Goal: Find specific page/section: Find specific page/section

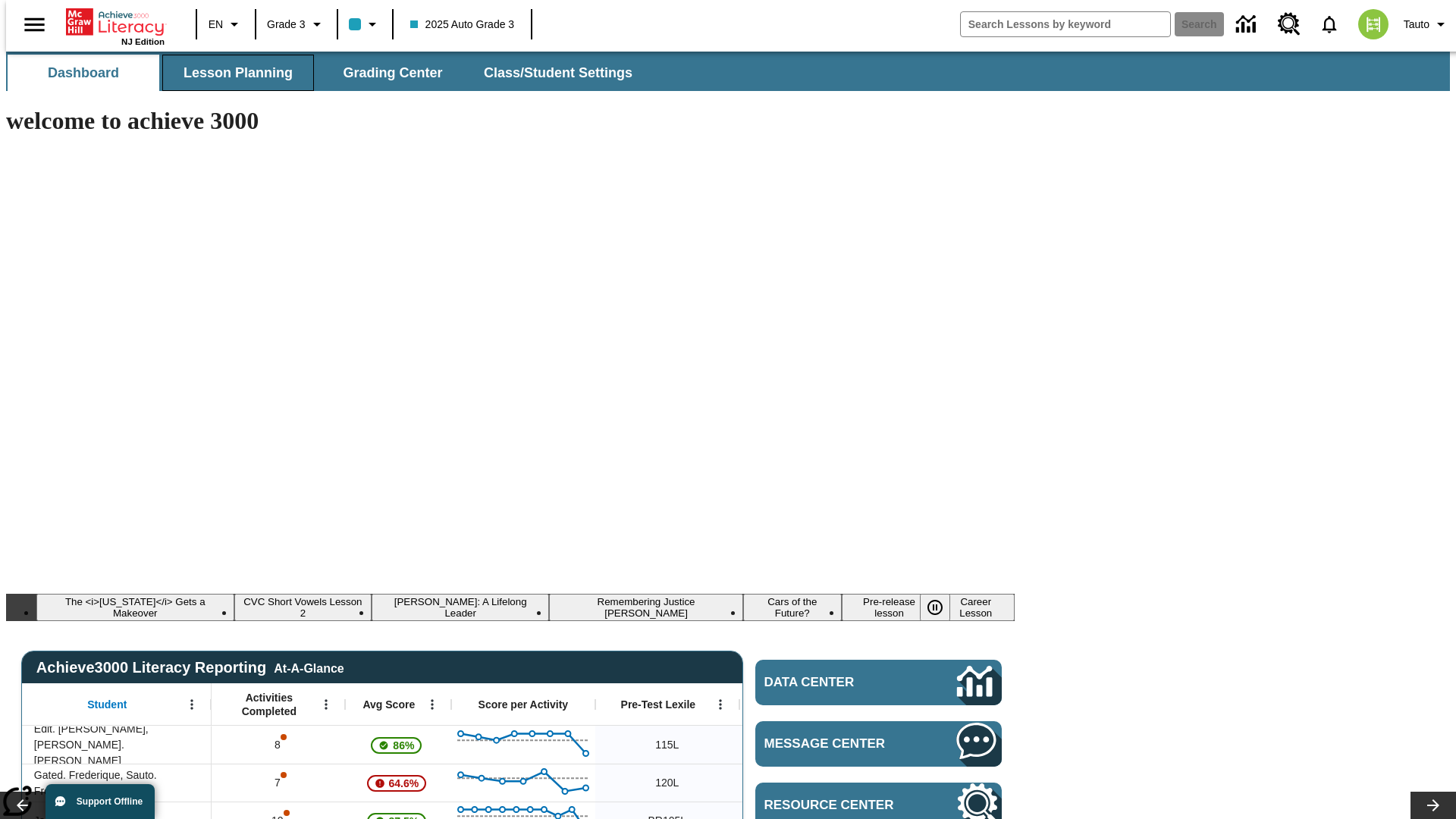
click at [232, 73] on span "Lesson Planning" at bounding box center [238, 73] width 109 height 17
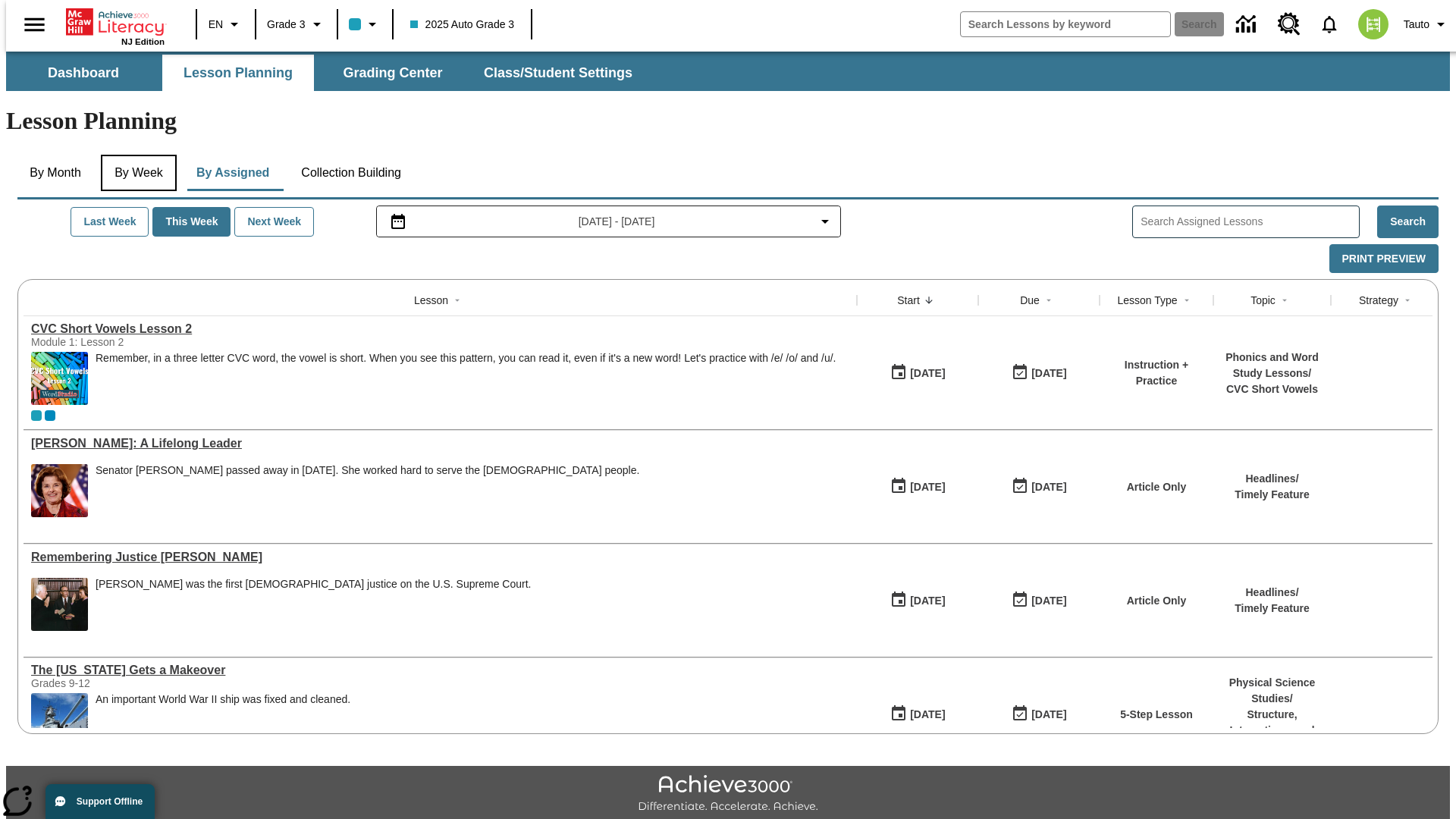
click at [136, 155] on button "By Week" at bounding box center [139, 173] width 76 height 36
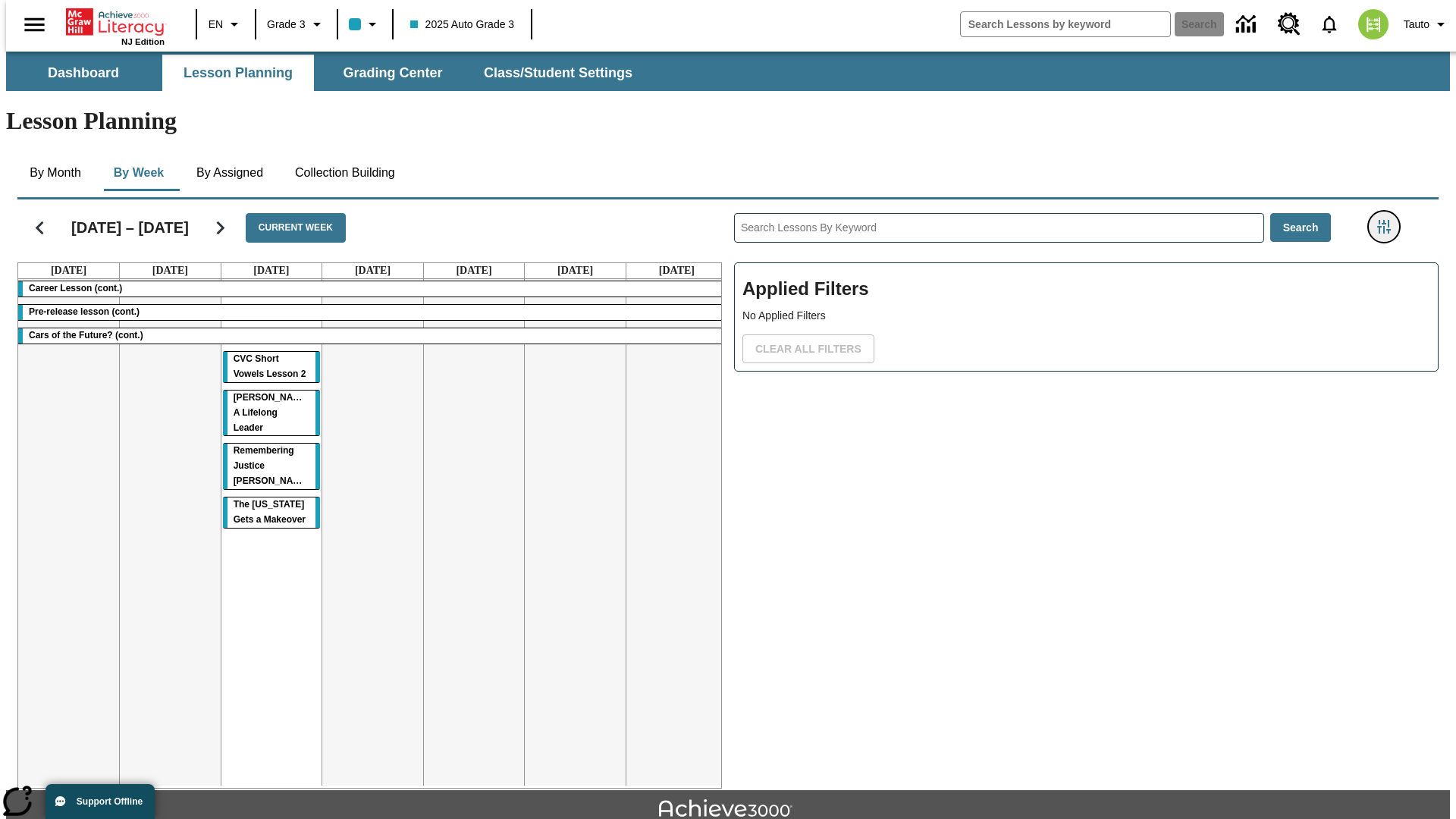
click at [1388, 220] on icon "Filters Side menu" at bounding box center [1384, 226] width 14 height 14
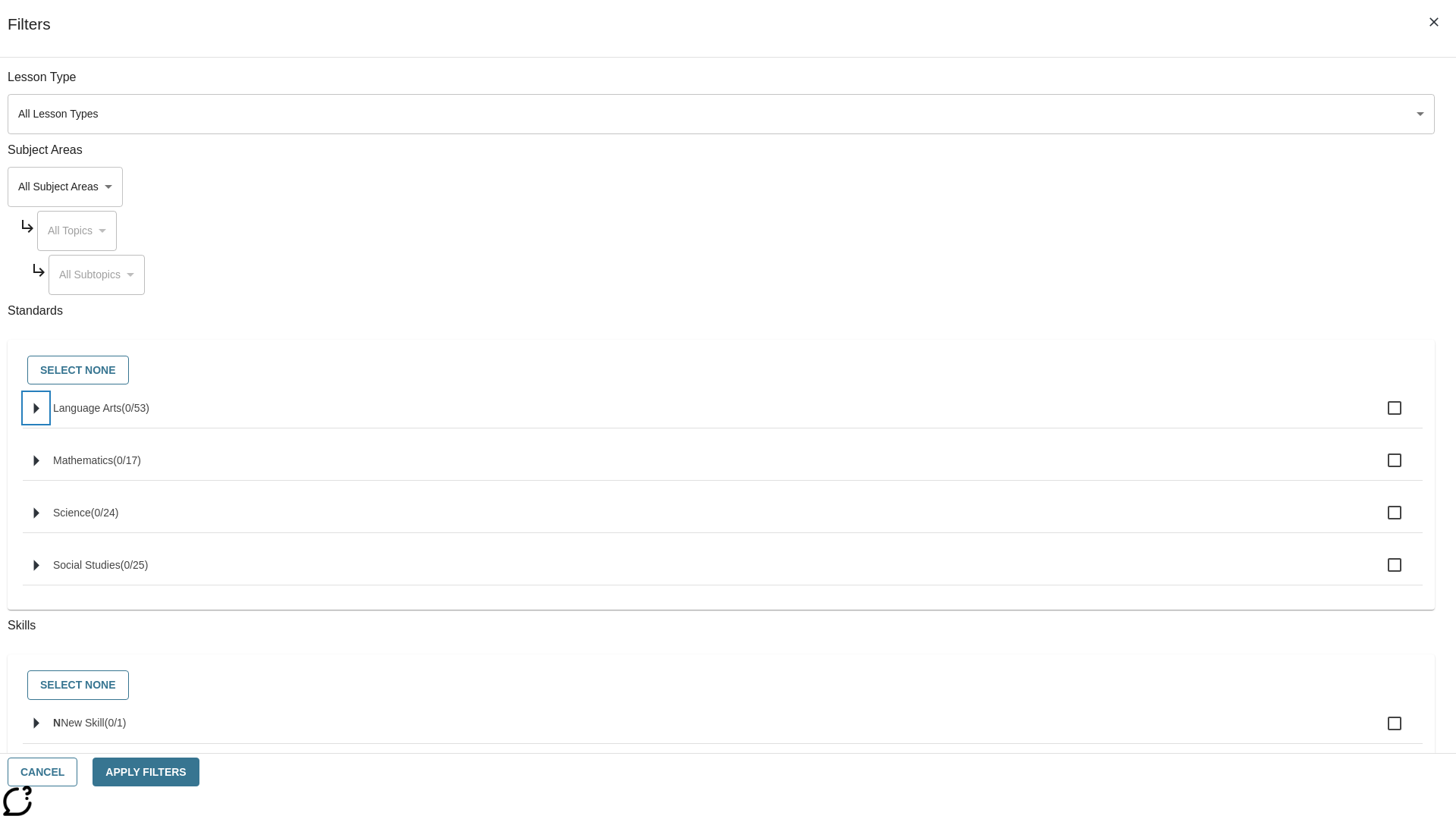
click at [39, 414] on icon "Select standards" at bounding box center [36, 408] width 5 height 11
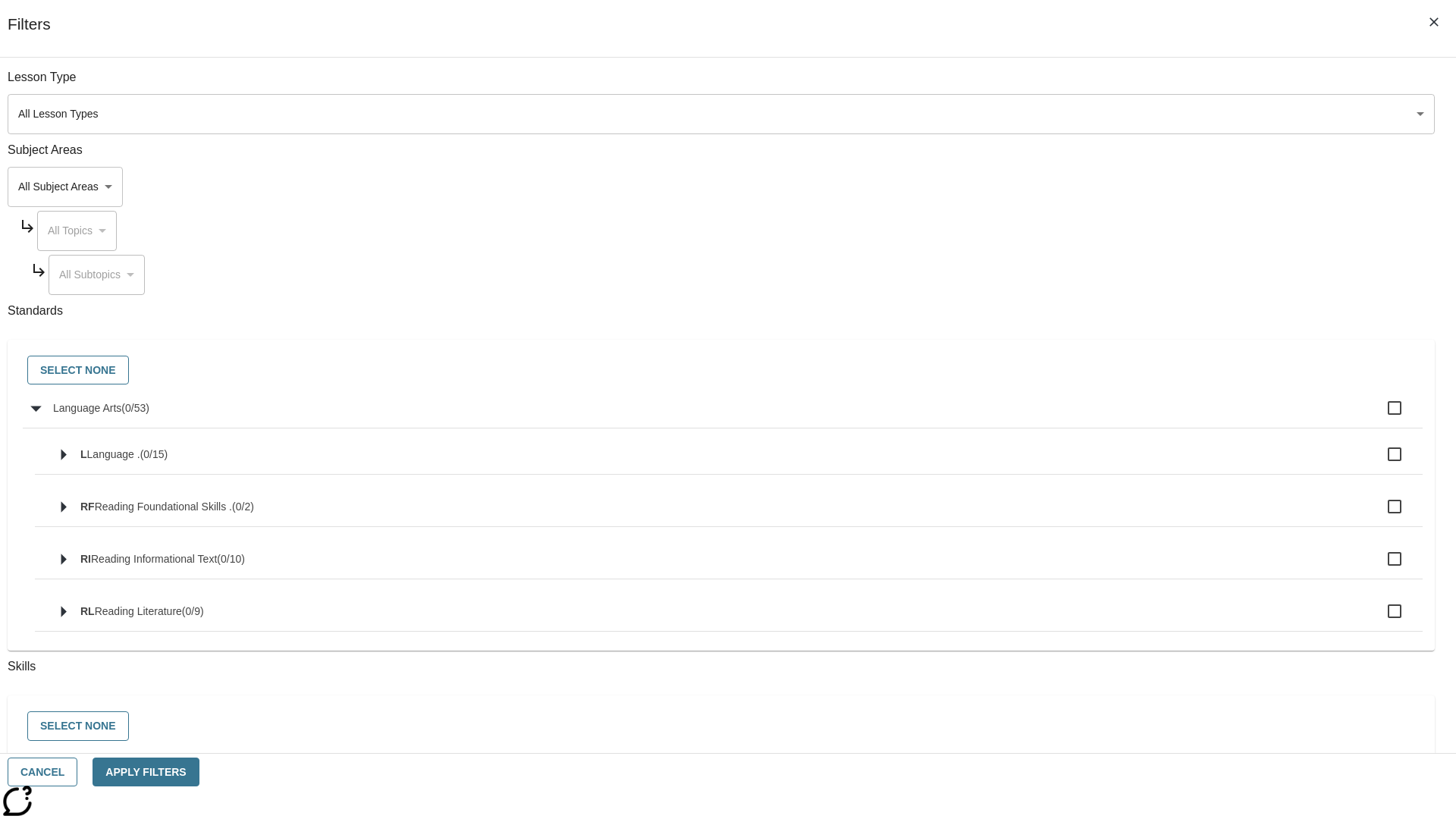
click at [1103, 416] on label "Language Arts ( 0 / 53 )" at bounding box center [732, 408] width 1357 height 32
click at [1378, 416] on input "Language Arts ( 0 / 53 )" at bounding box center [1394, 408] width 32 height 32
checkbox input "true"
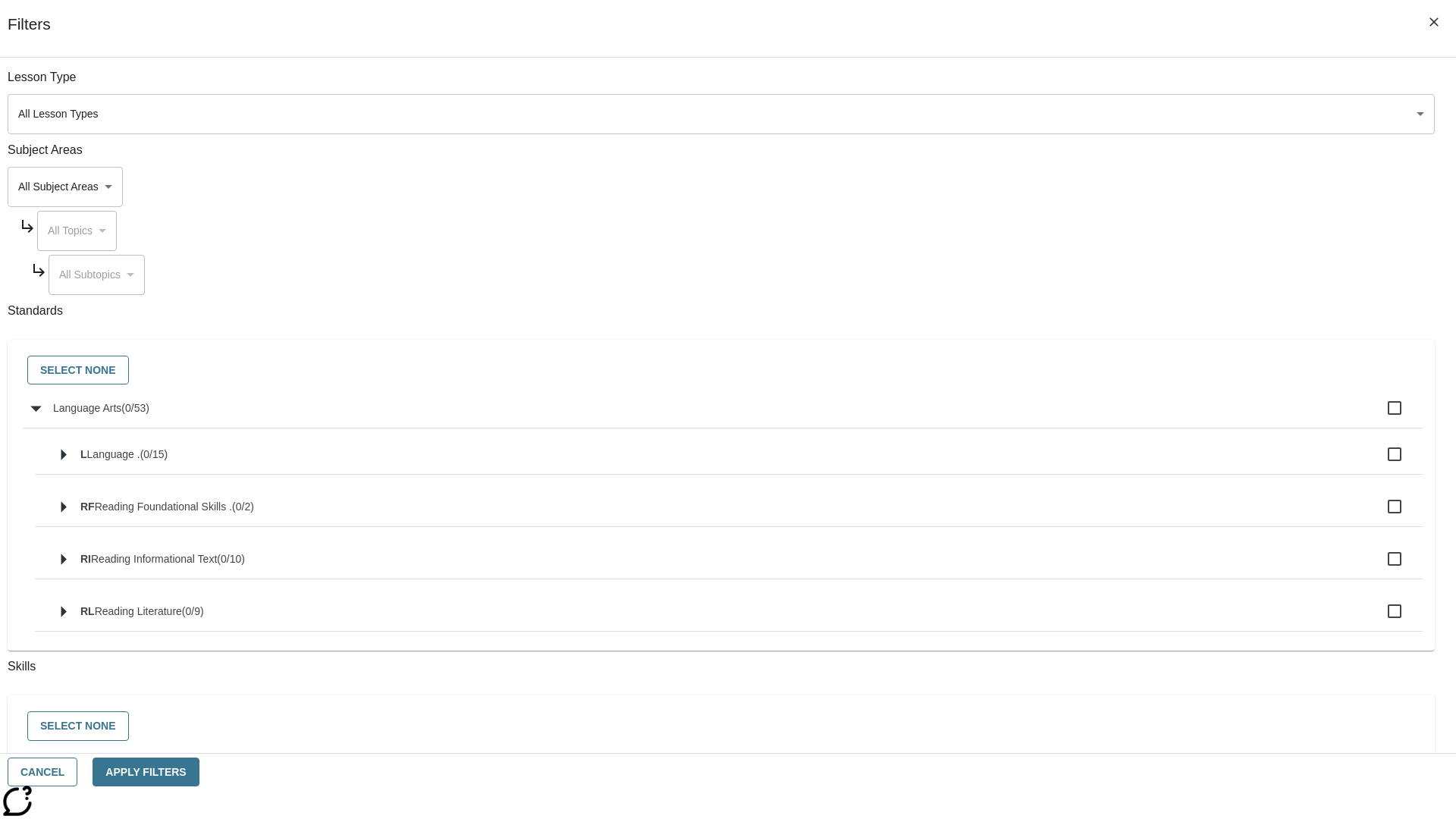
checkbox input "true"
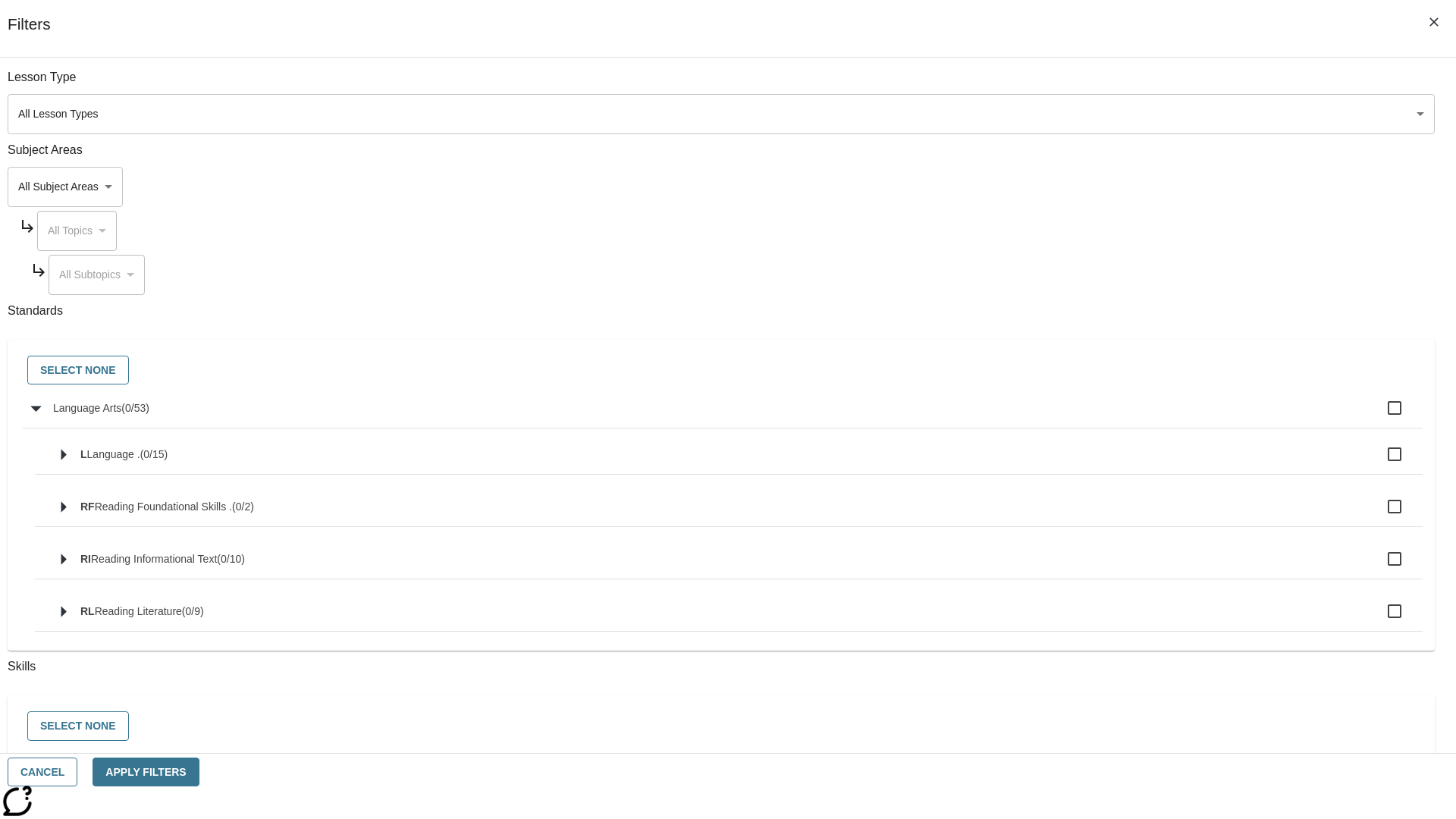
checkbox input "true"
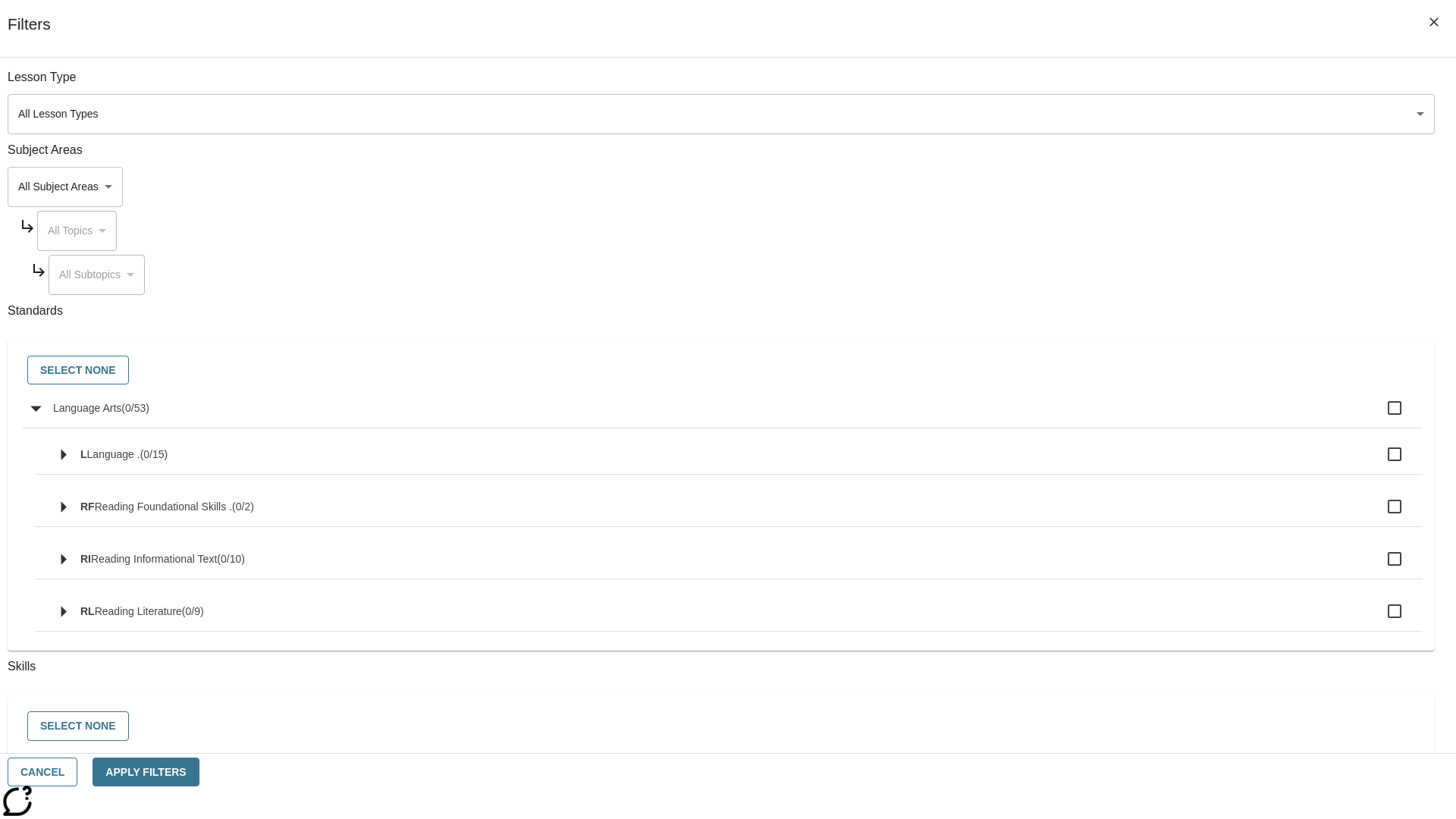
checkbox input "true"
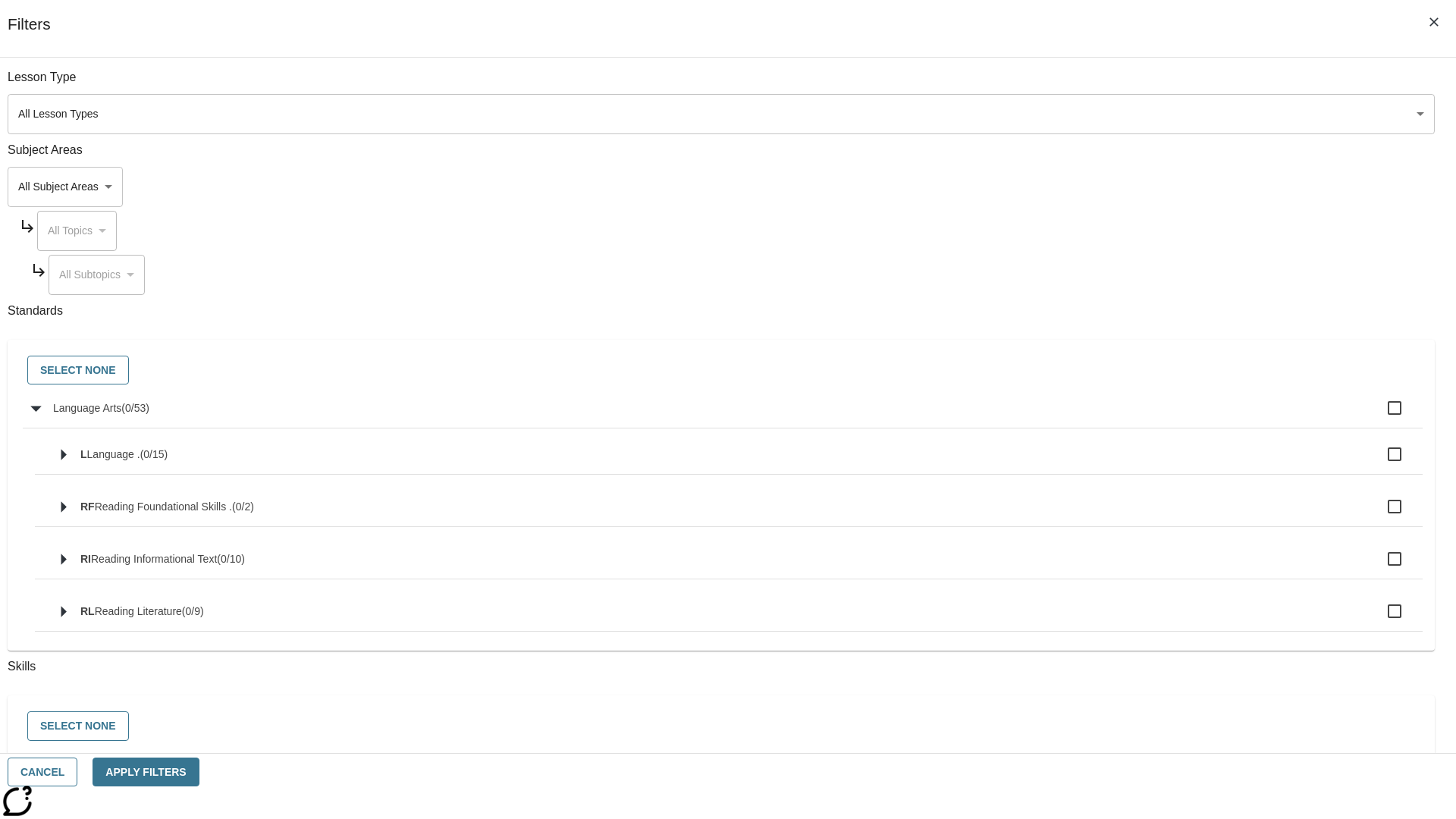
checkbox input "true"
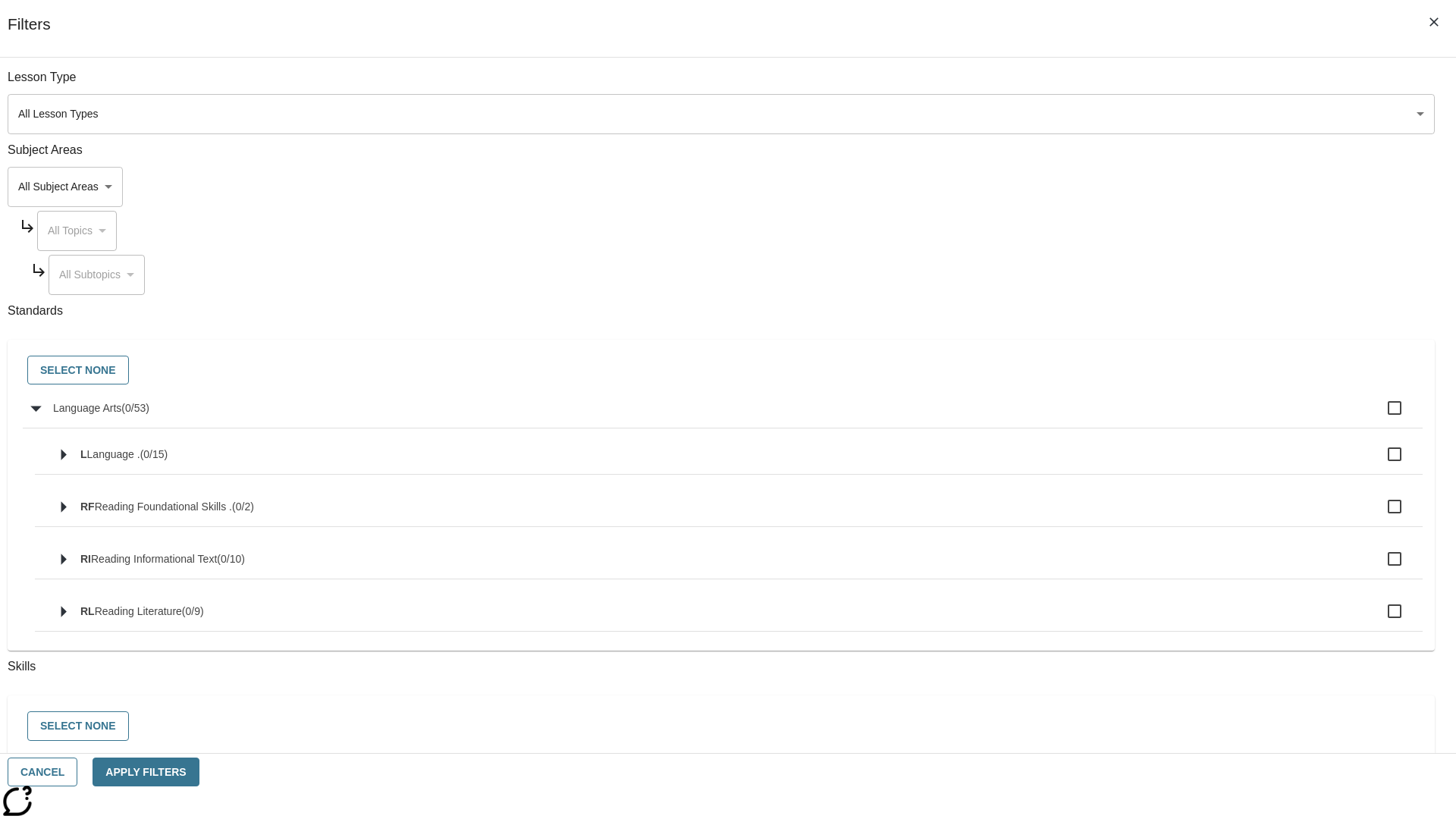
checkbox input "true"
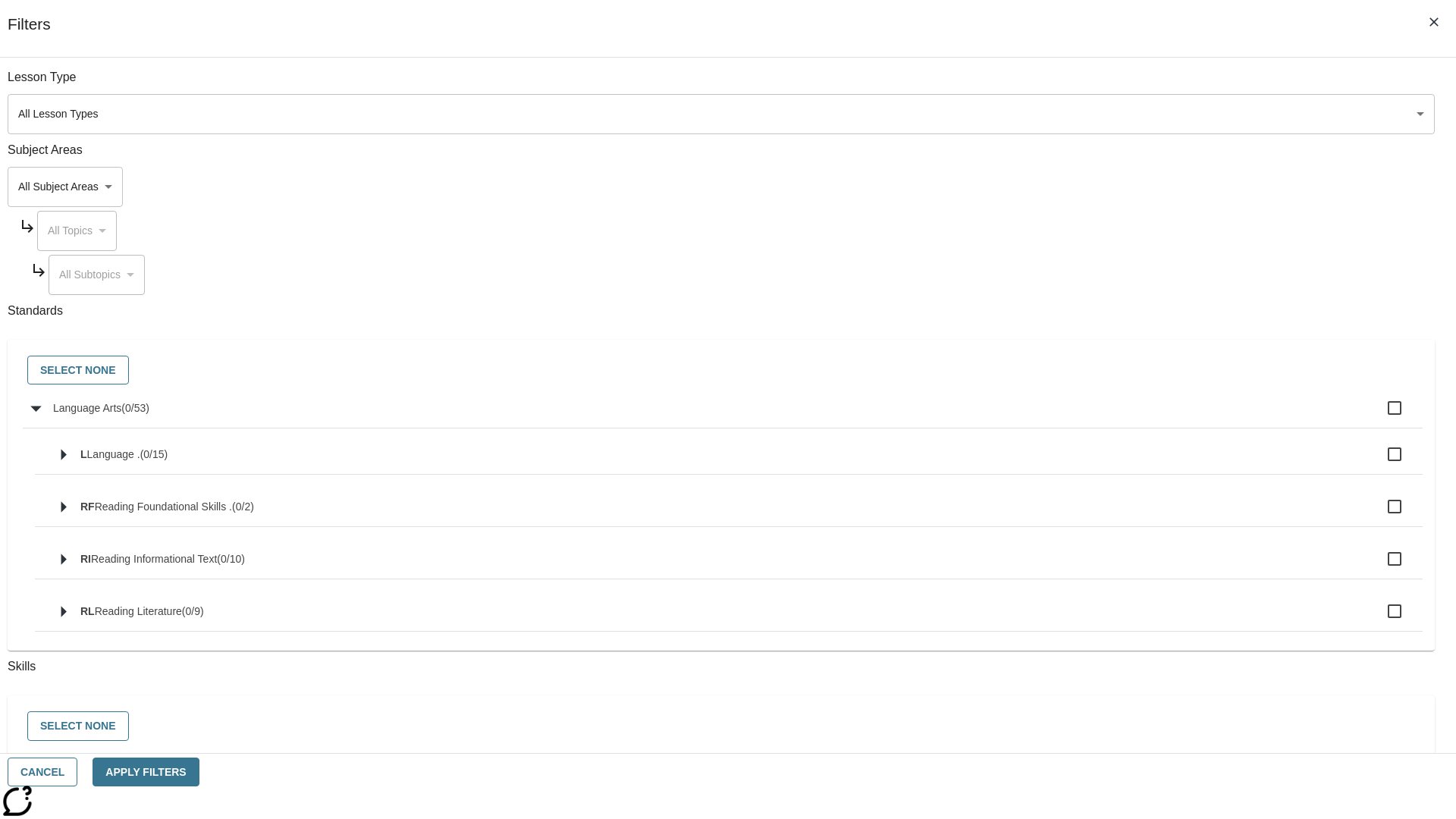
checkbox input "true"
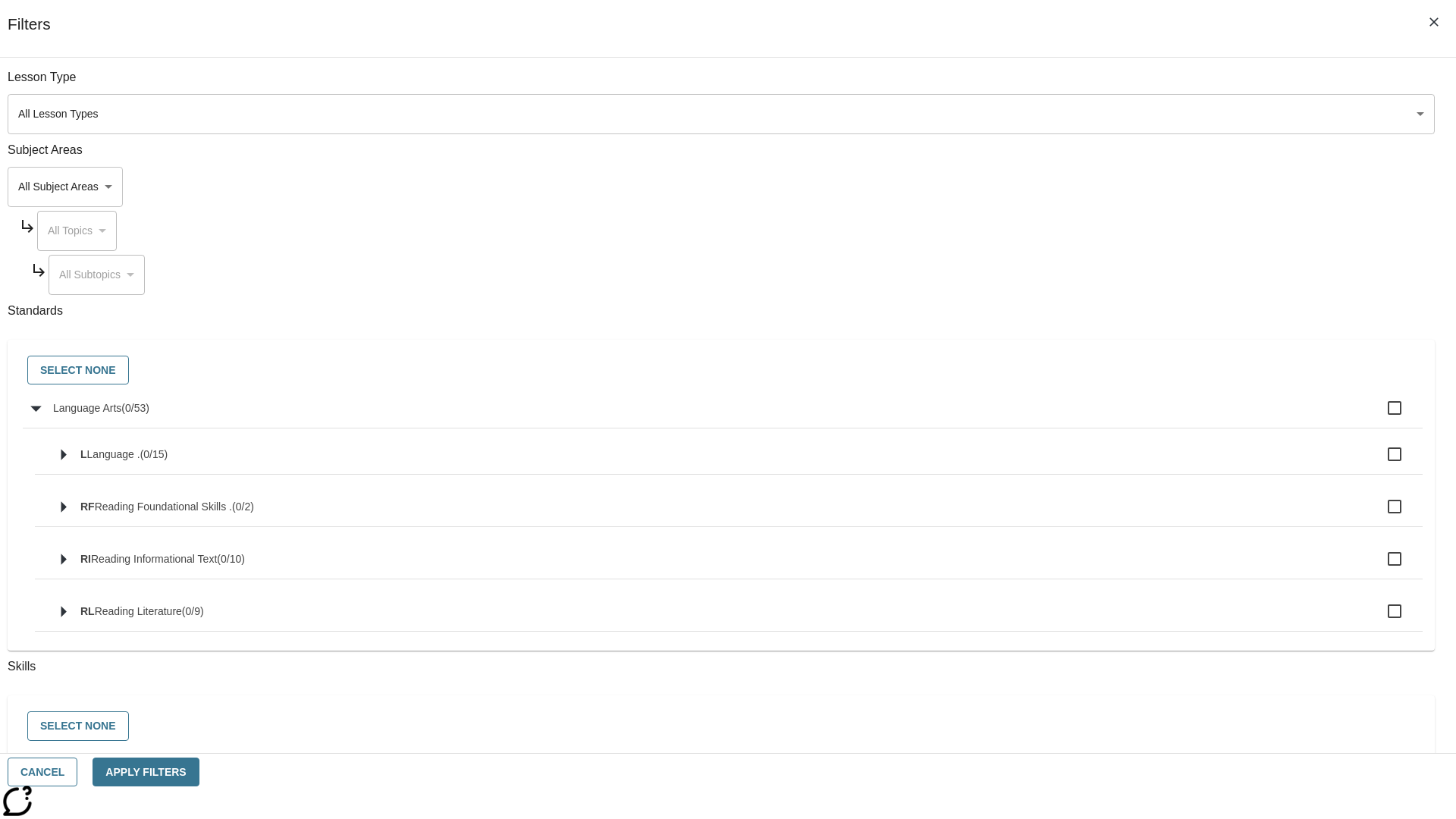
checkbox input "true"
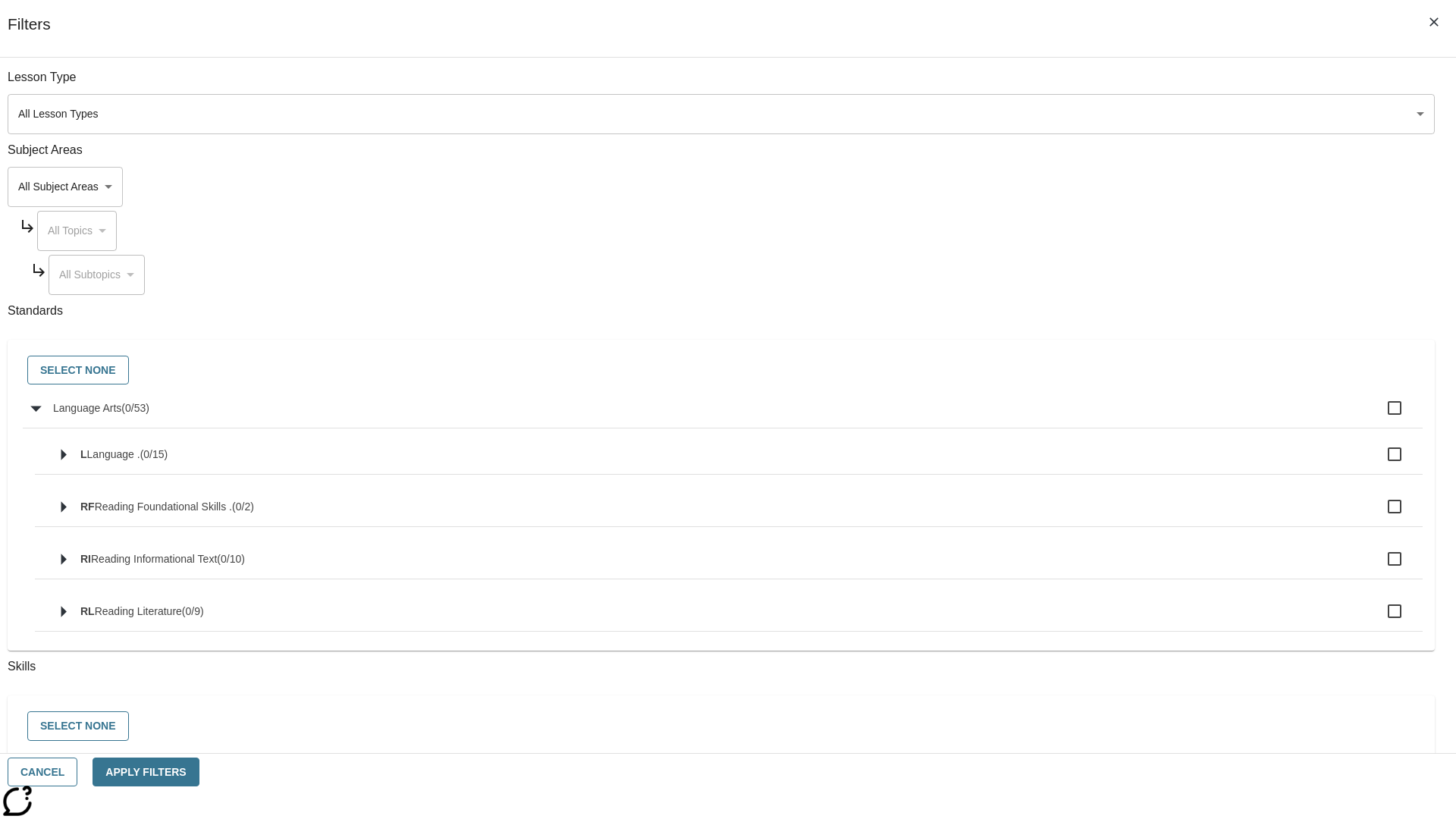
checkbox input "true"
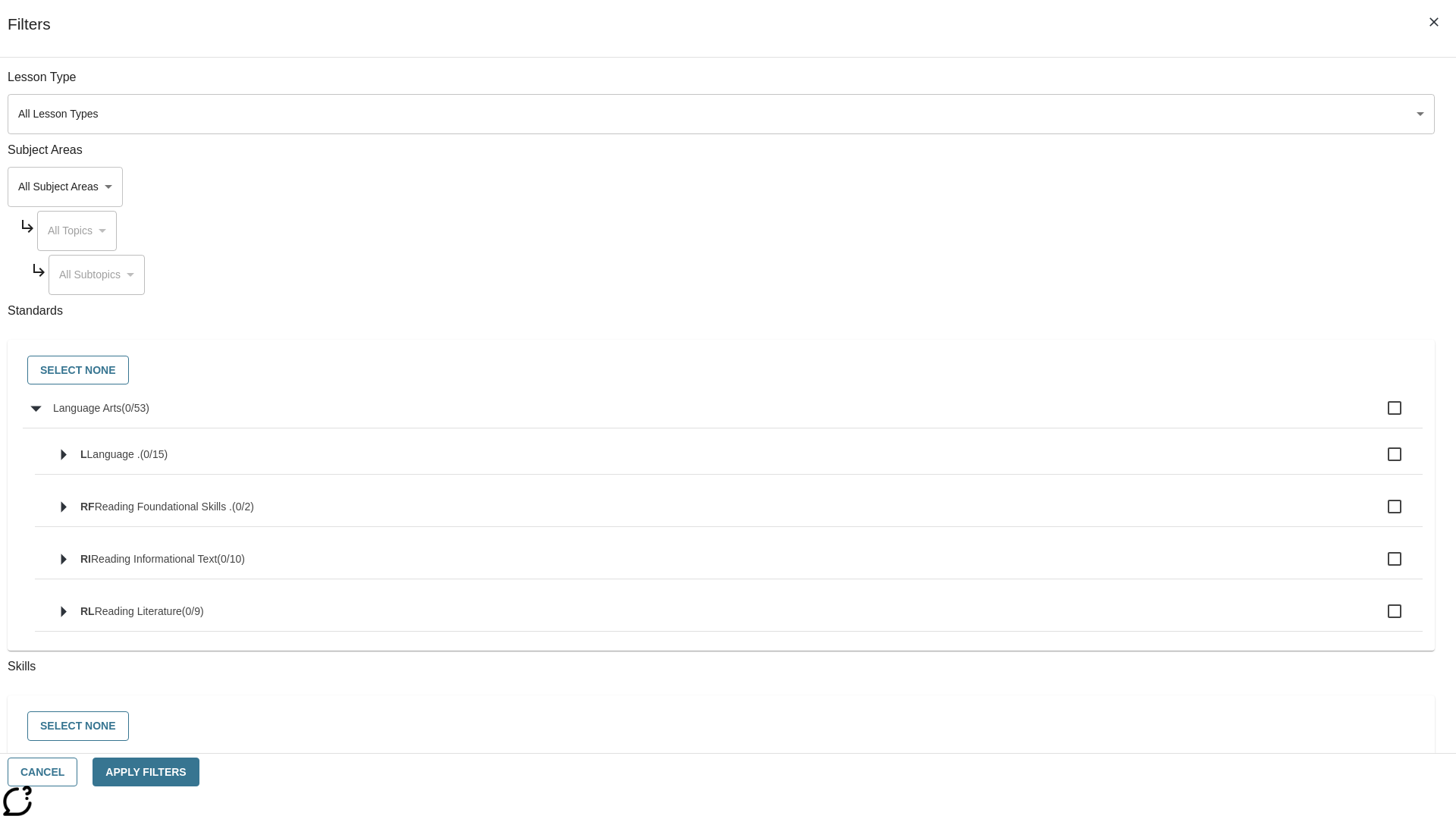
checkbox input "true"
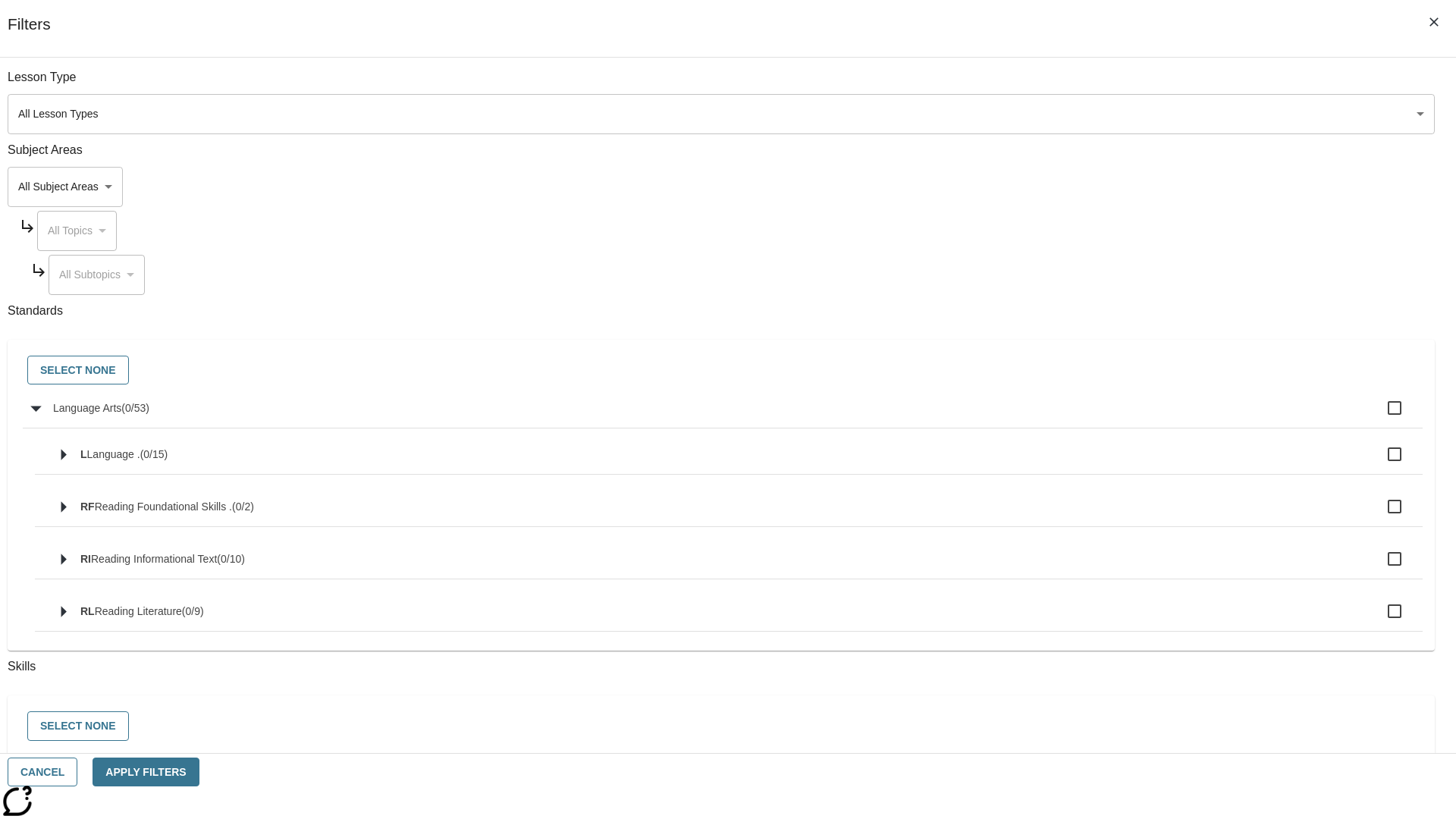
checkbox input "true"
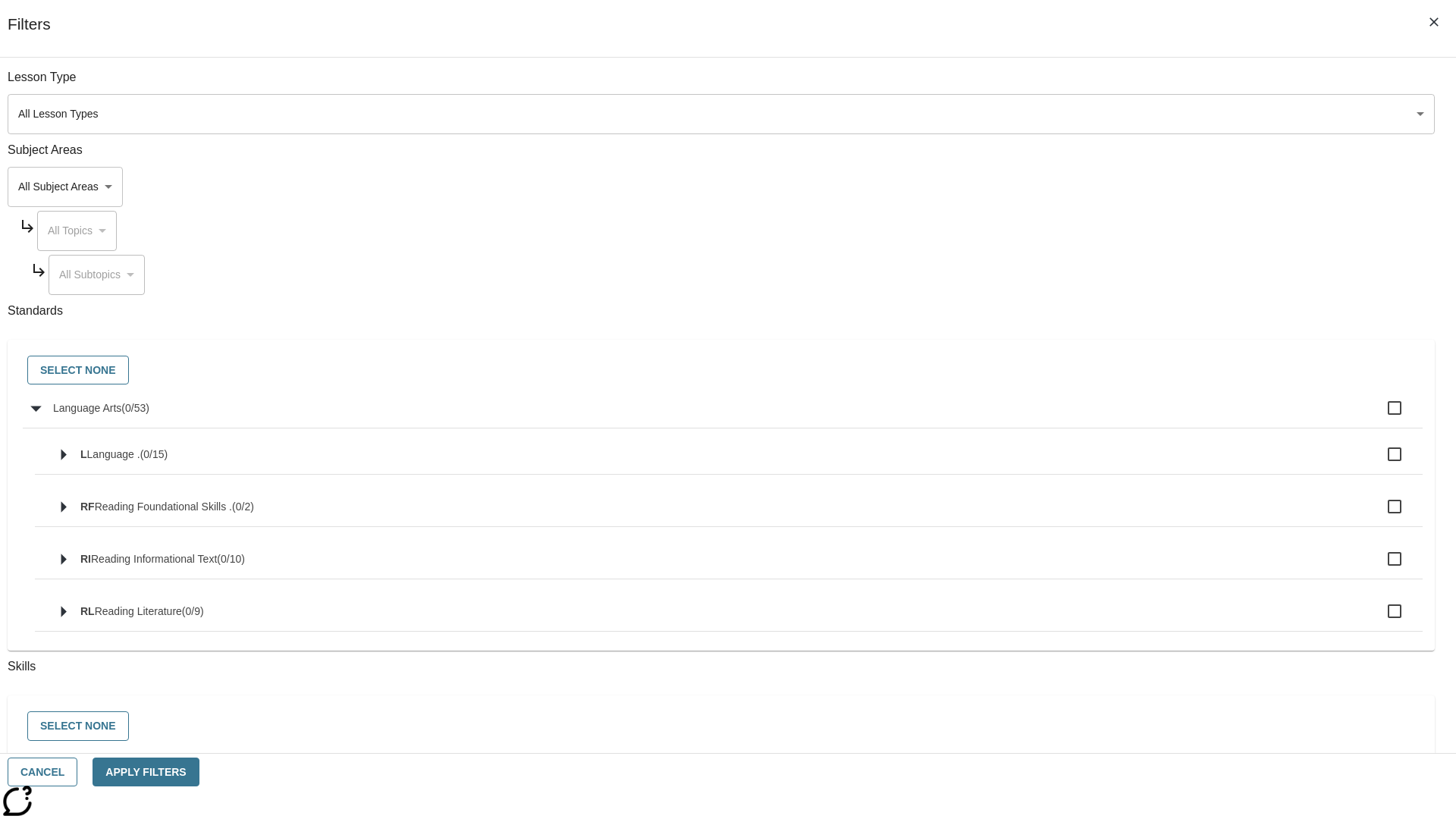
checkbox input "true"
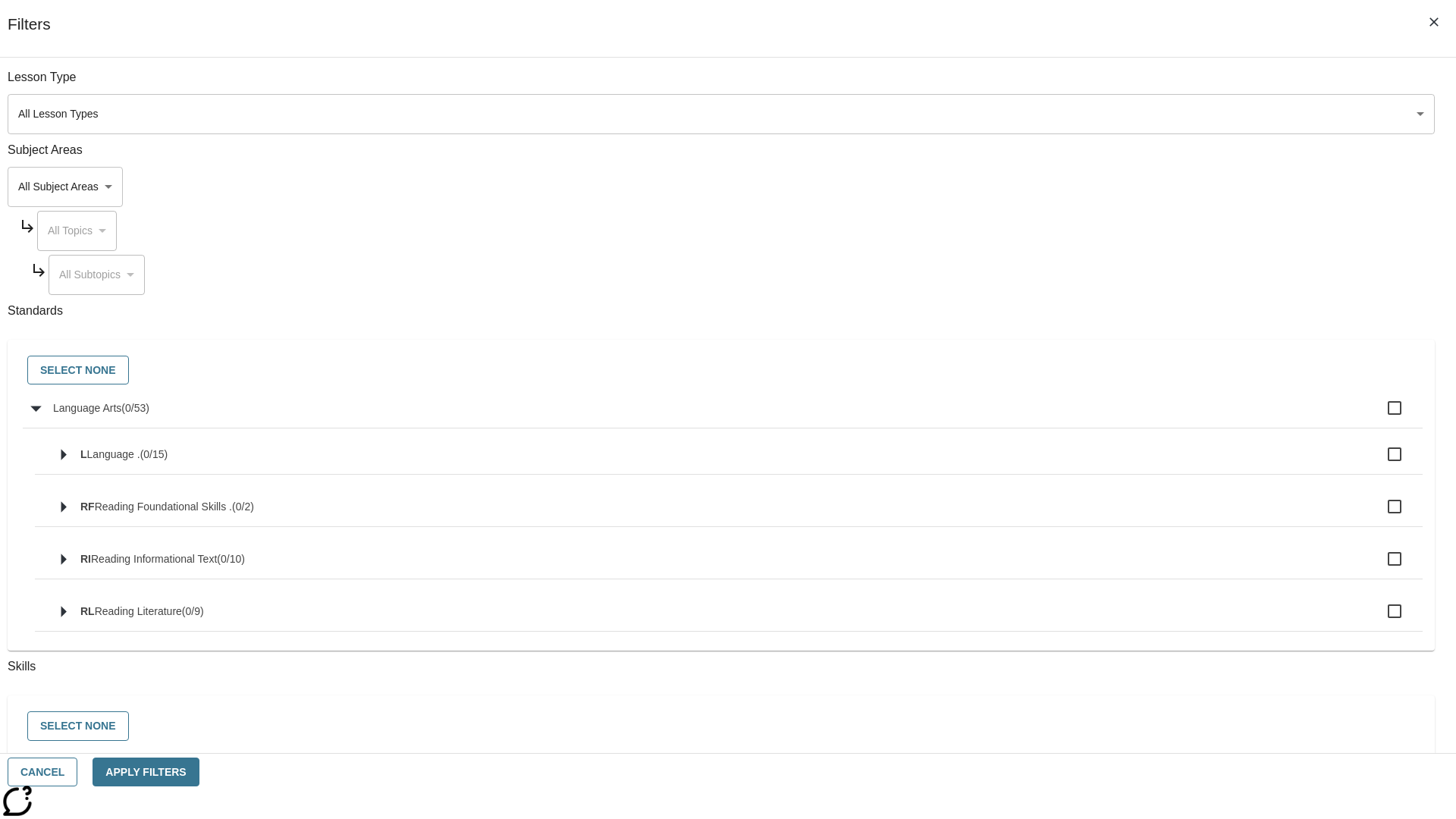
checkbox input "true"
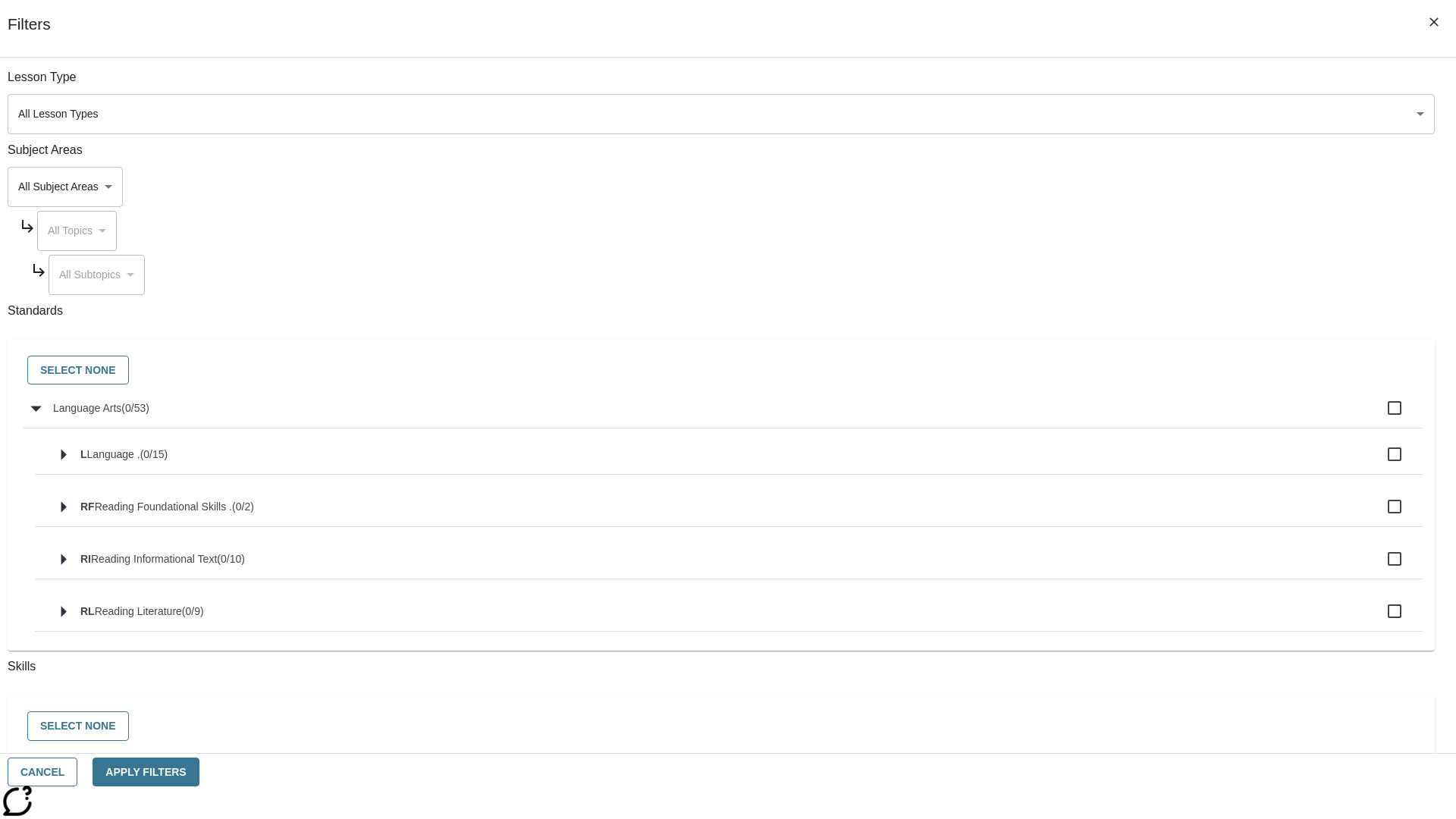
checkbox input "true"
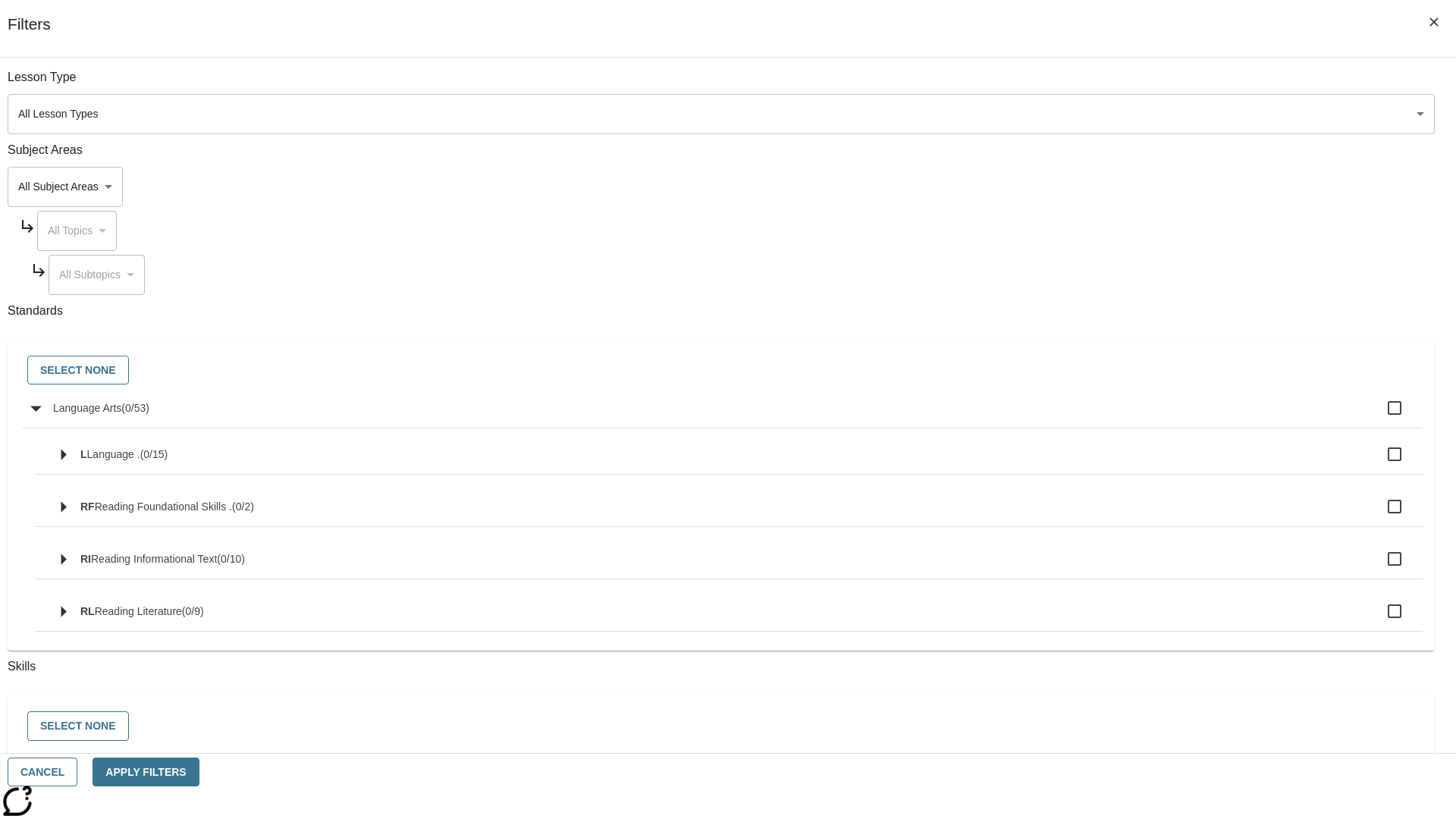
checkbox input "true"
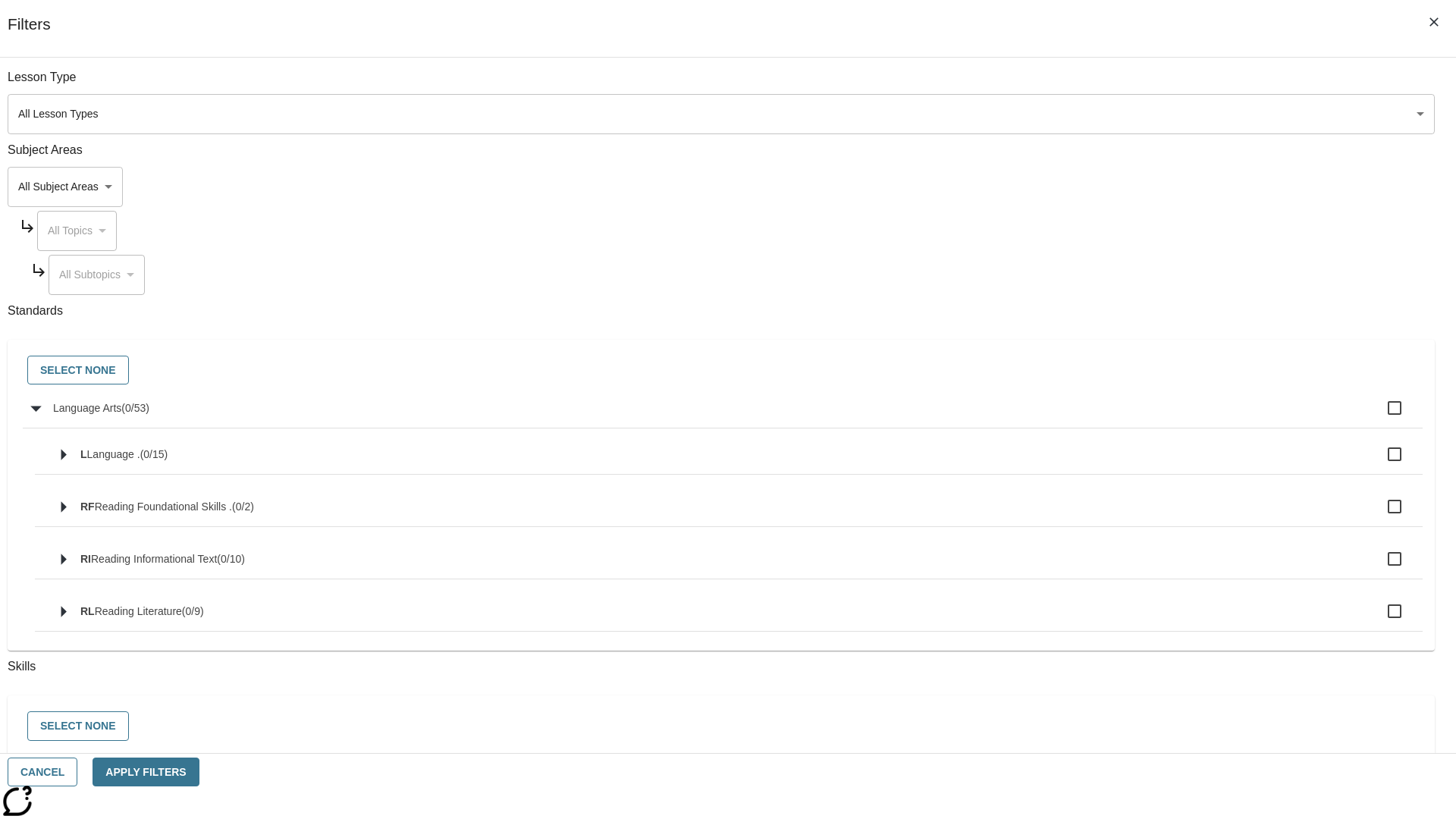
checkbox input "true"
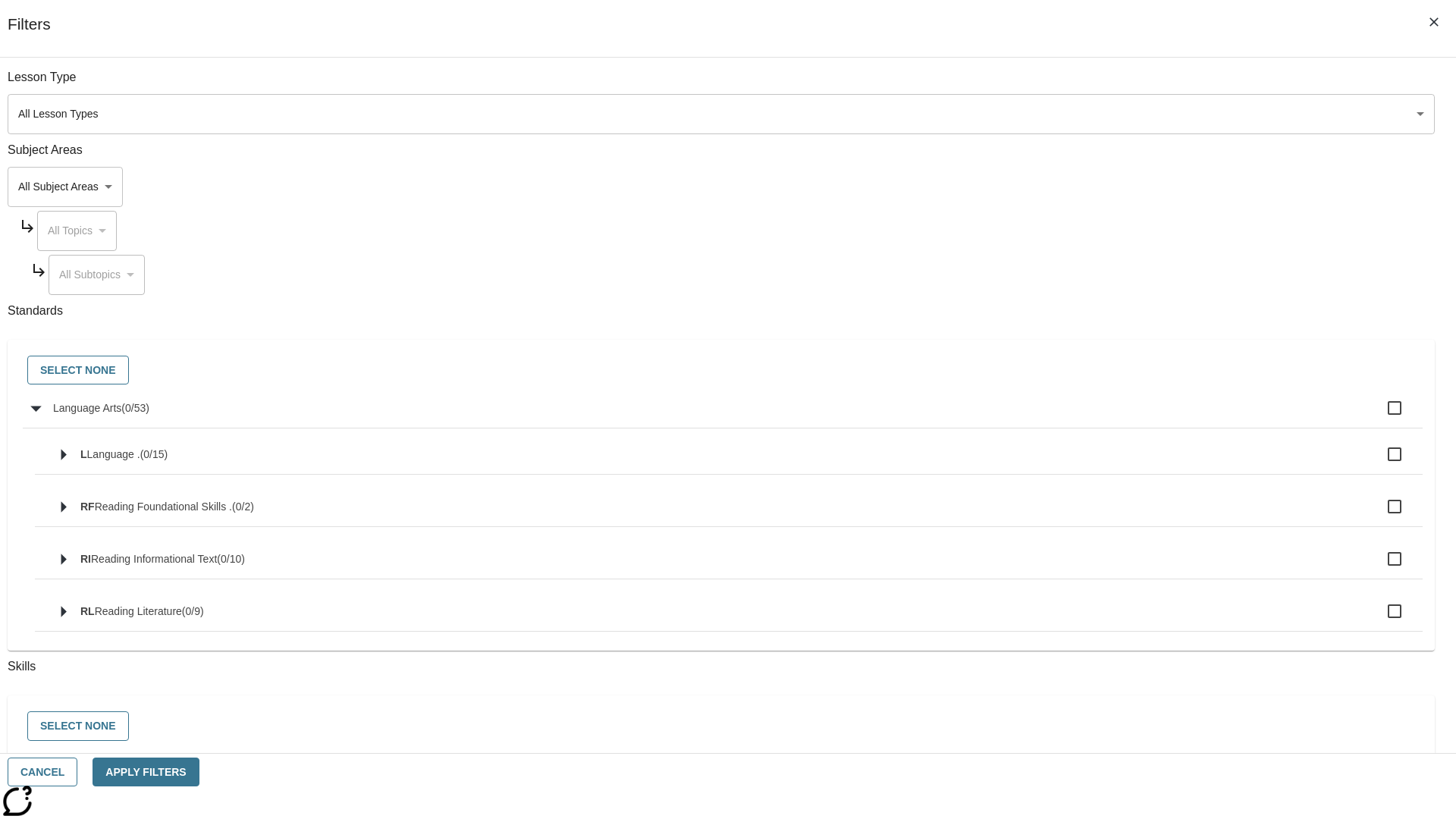
checkbox input "true"
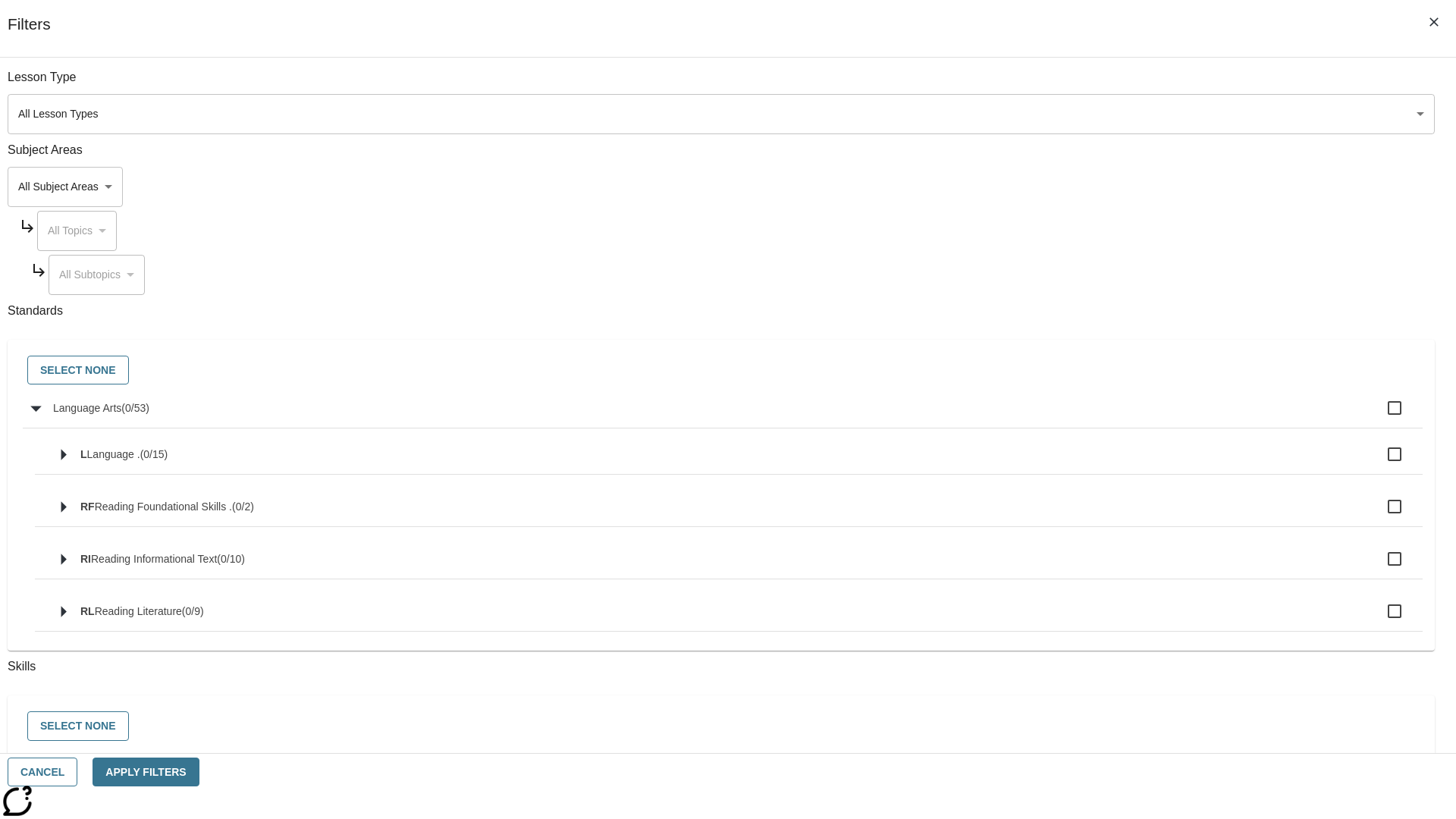
checkbox input "true"
click at [129, 371] on button "Select None" at bounding box center [78, 370] width 101 height 29
checkbox input "false"
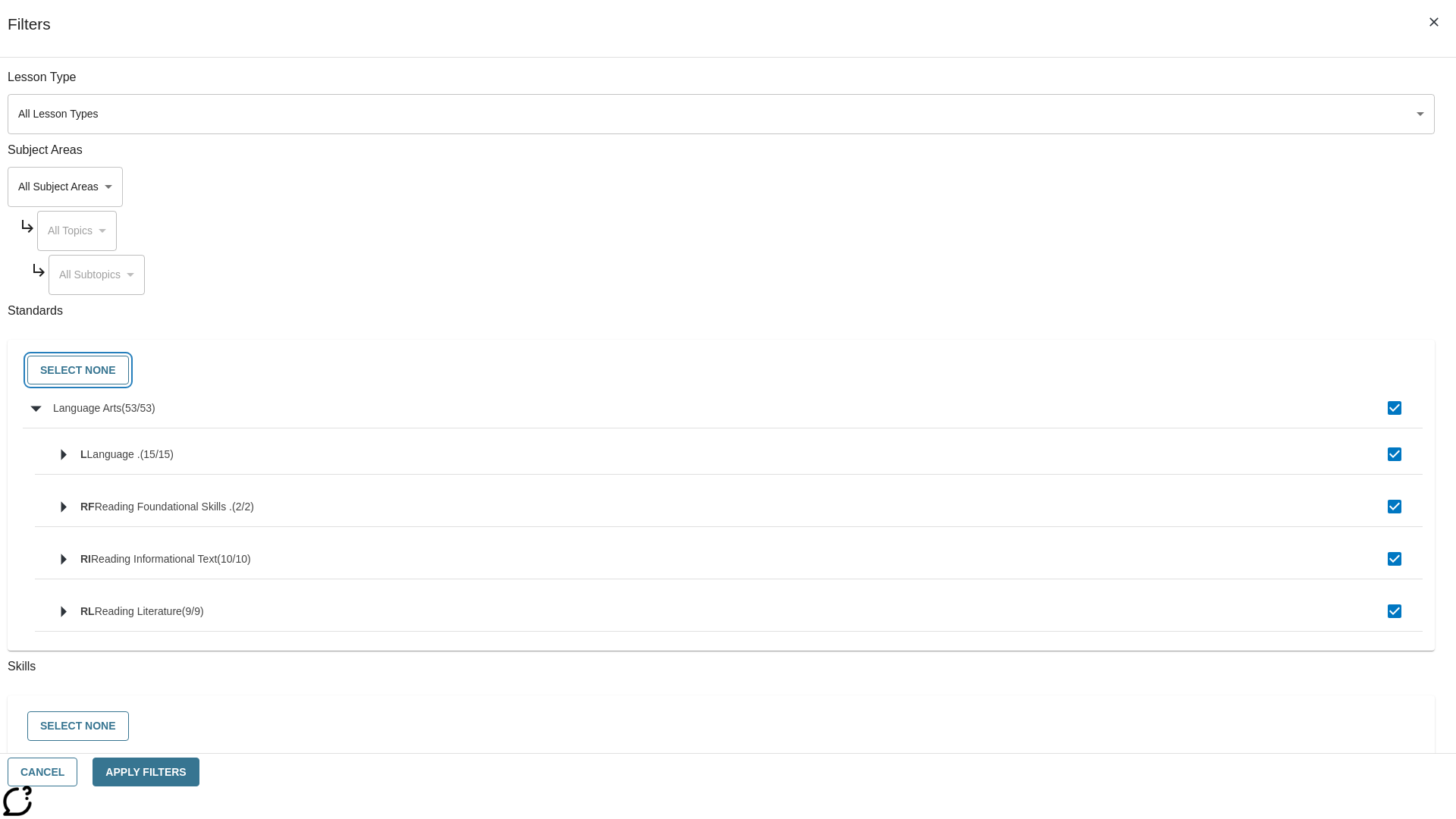
checkbox input "false"
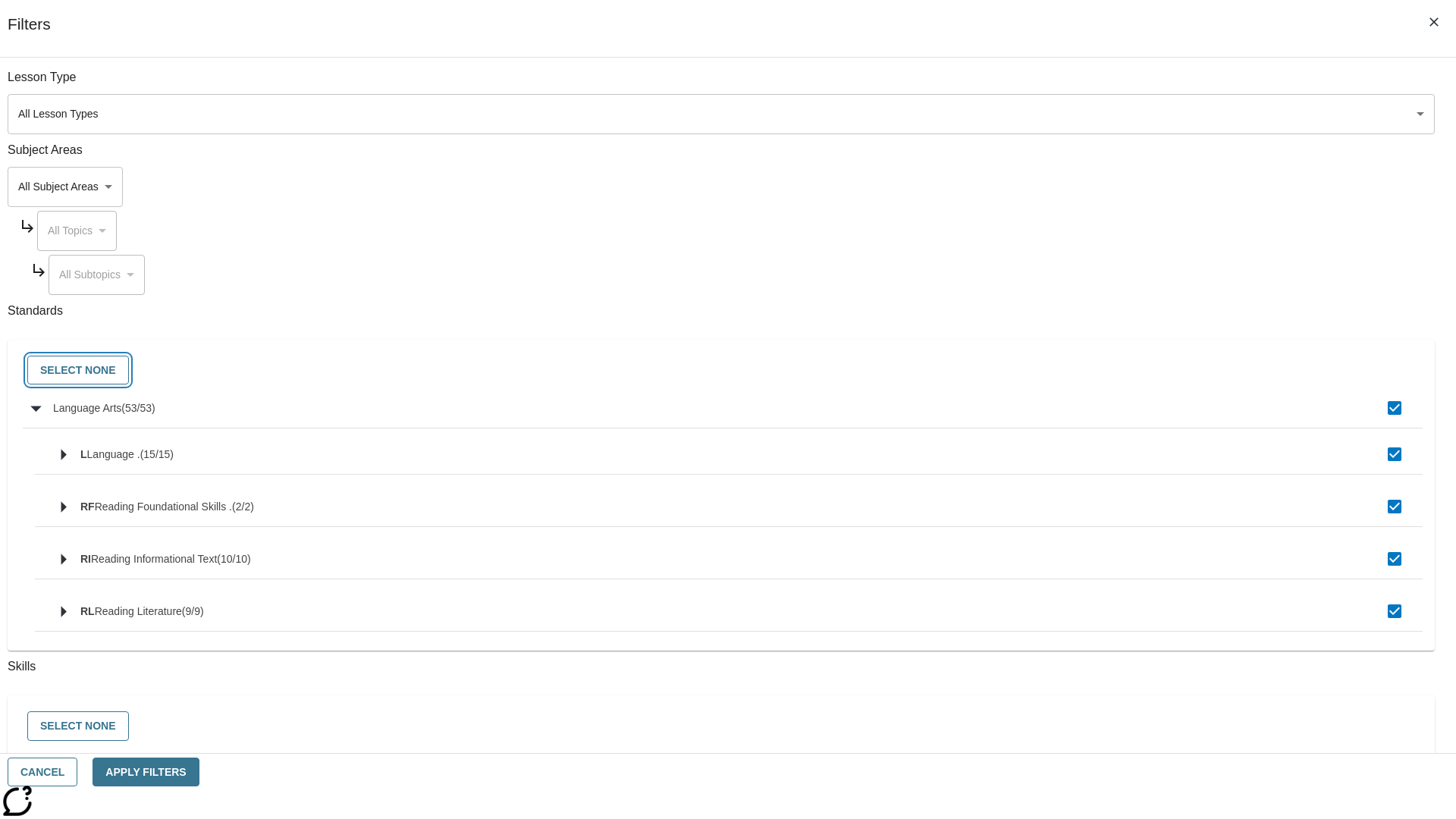
checkbox input "false"
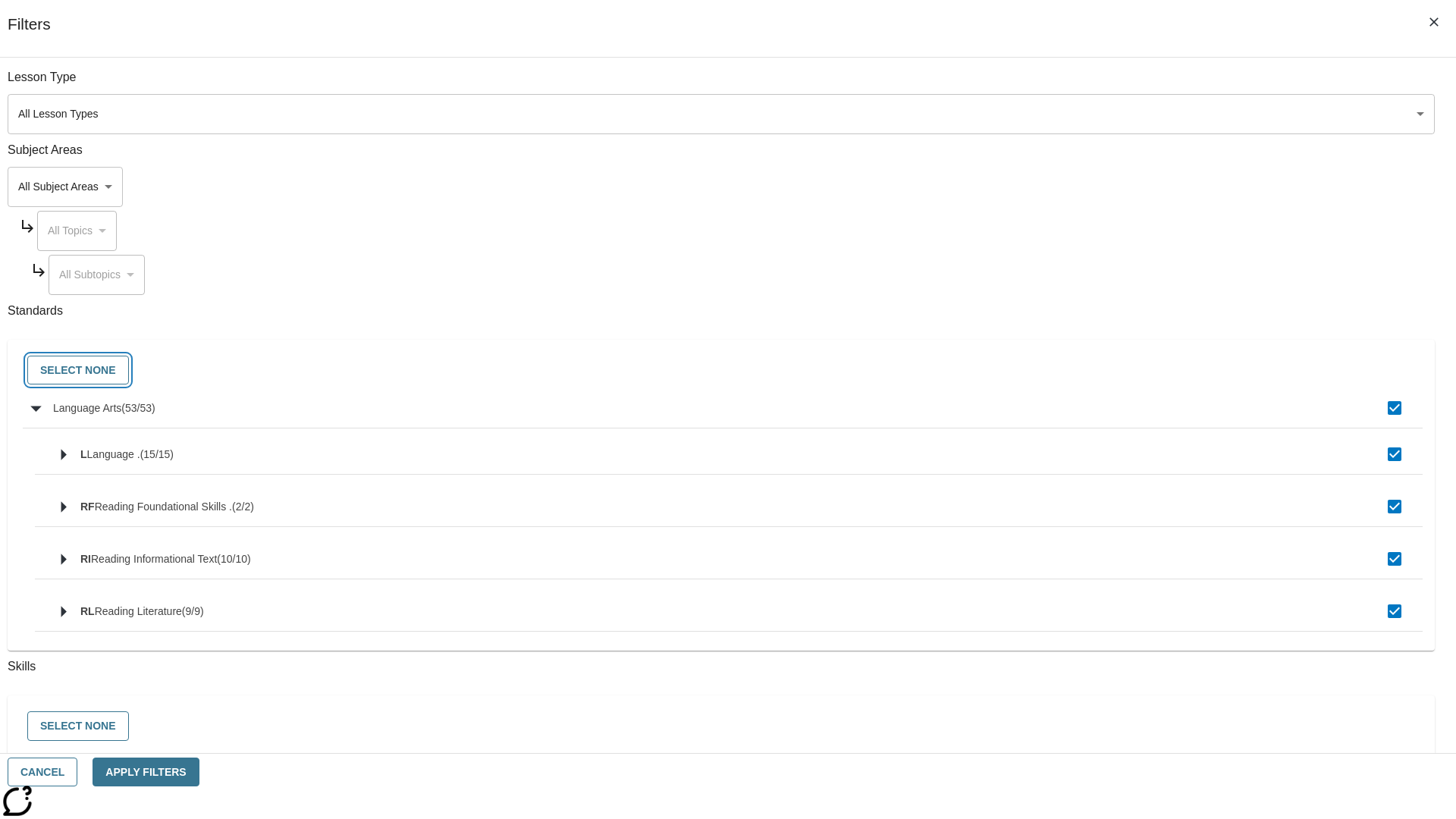
checkbox input "false"
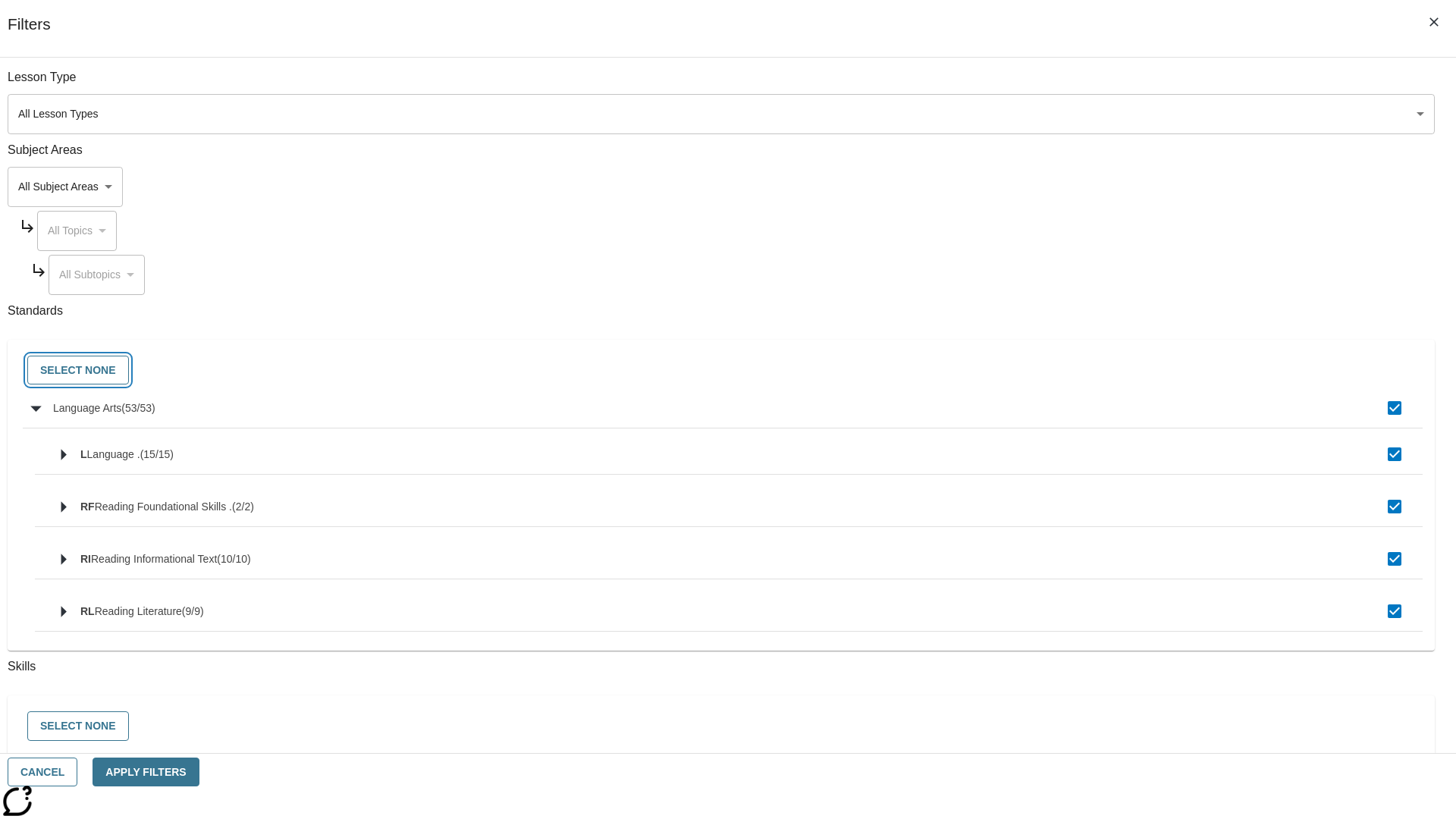
checkbox input "false"
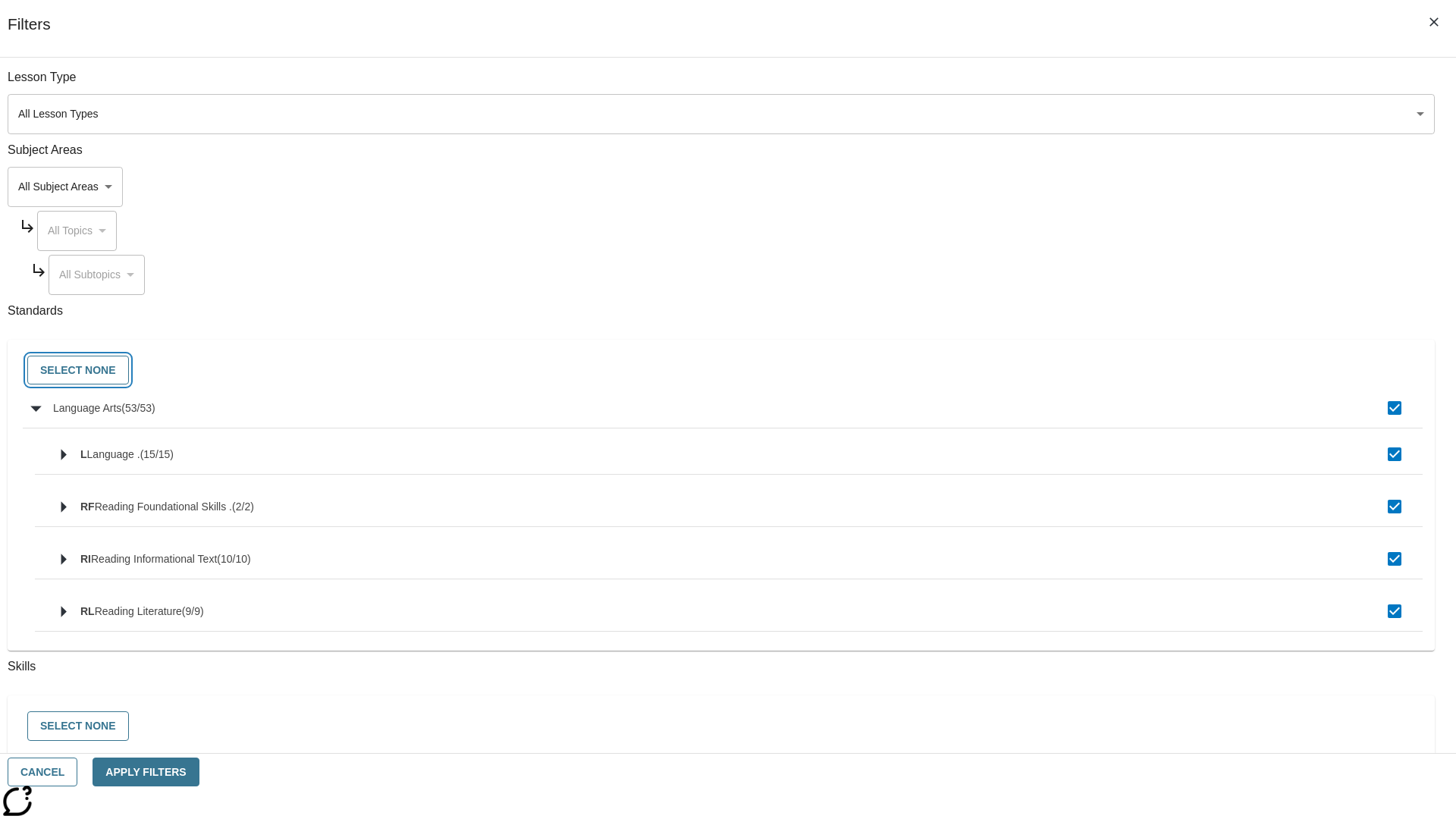
checkbox input "false"
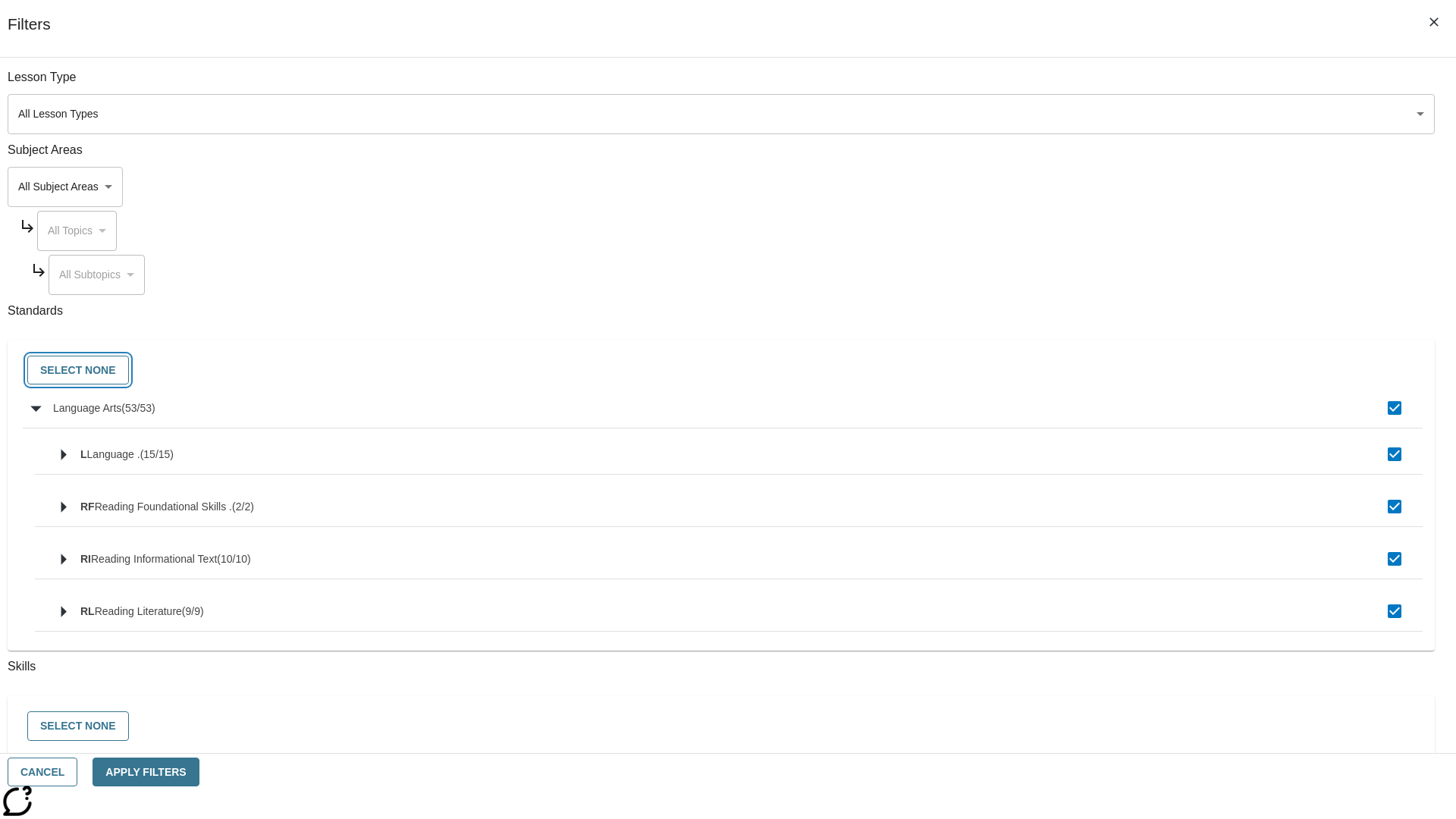
checkbox input "false"
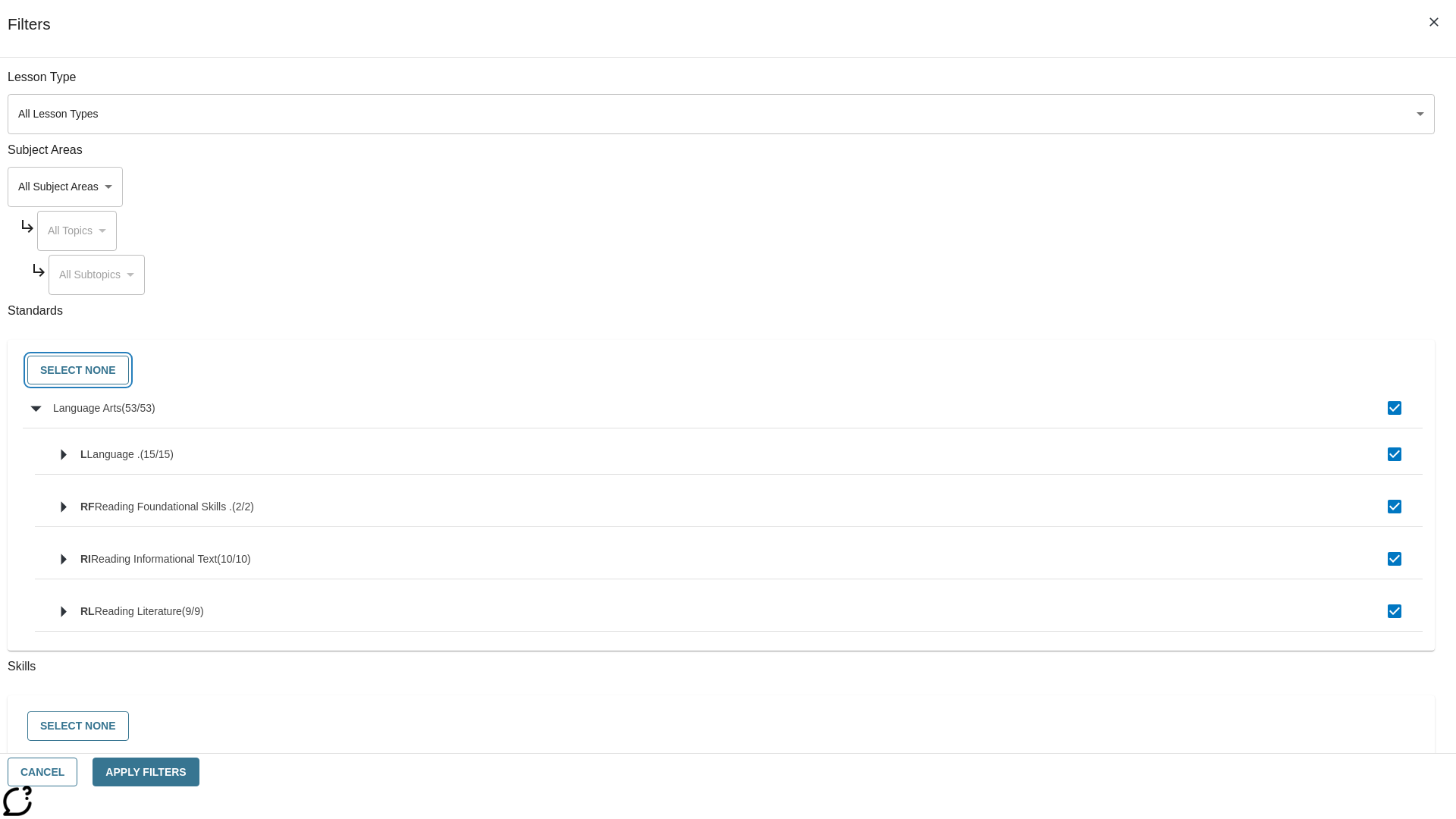
checkbox input "false"
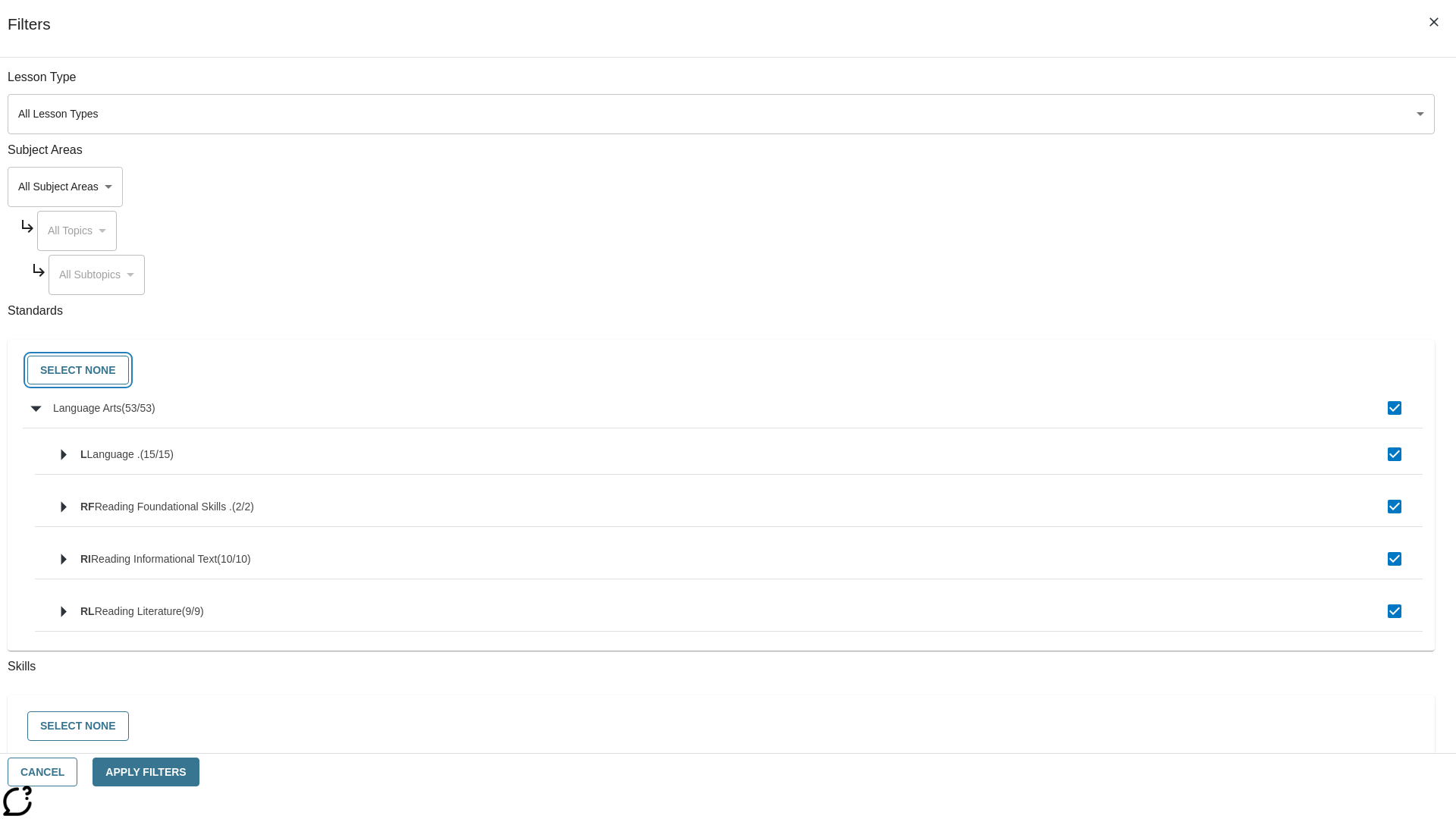
checkbox input "false"
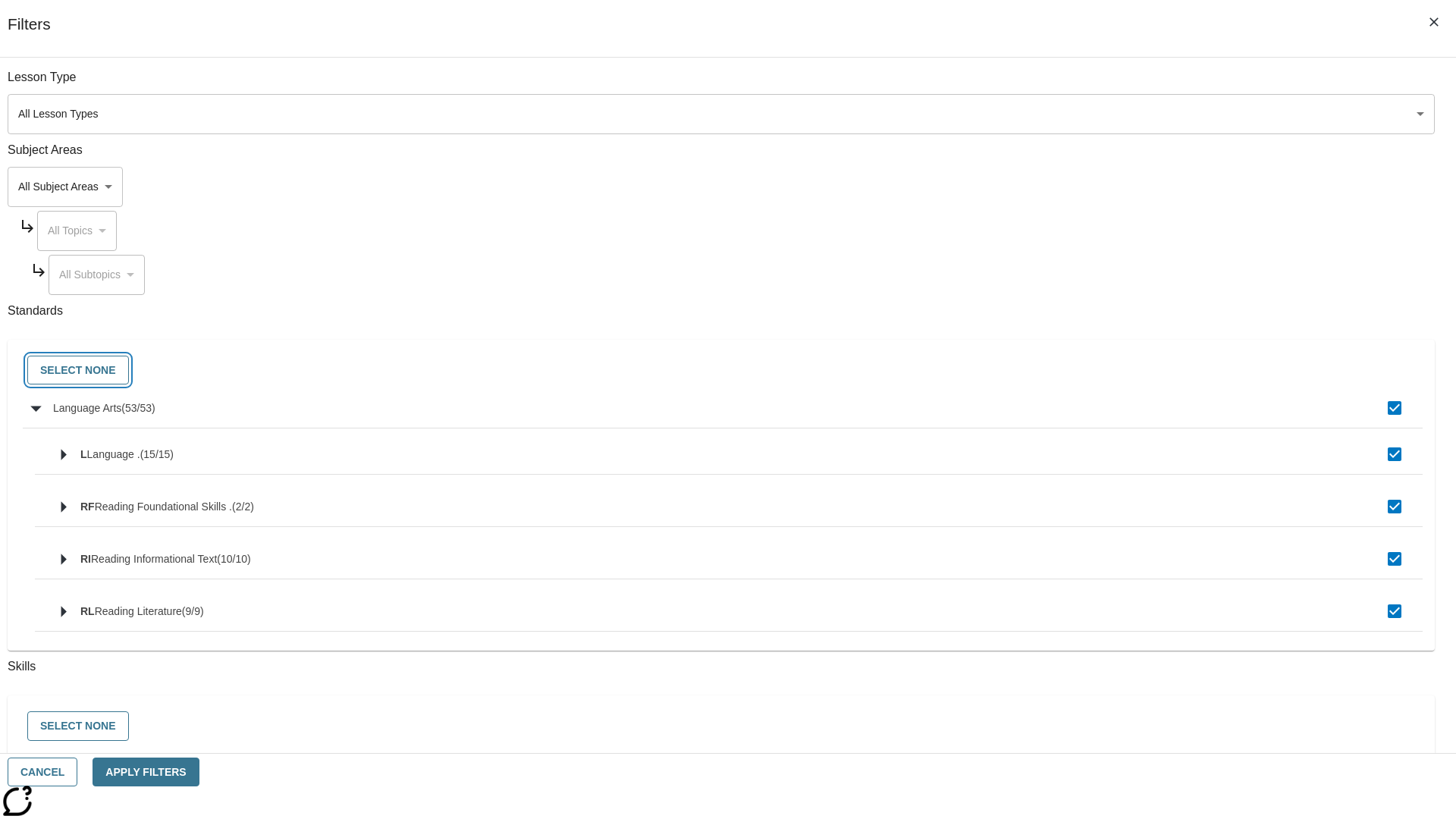
checkbox input "false"
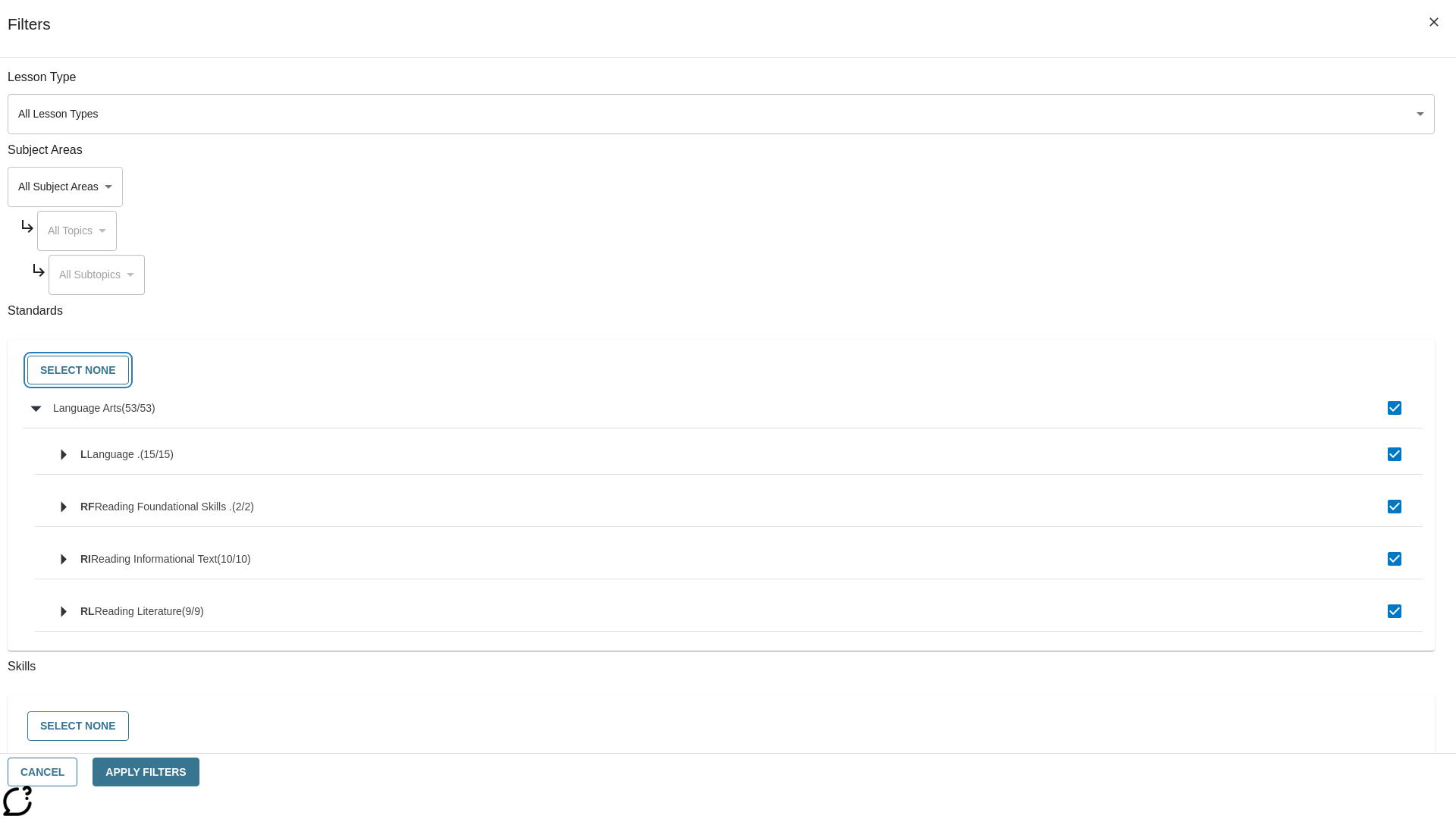
checkbox input "false"
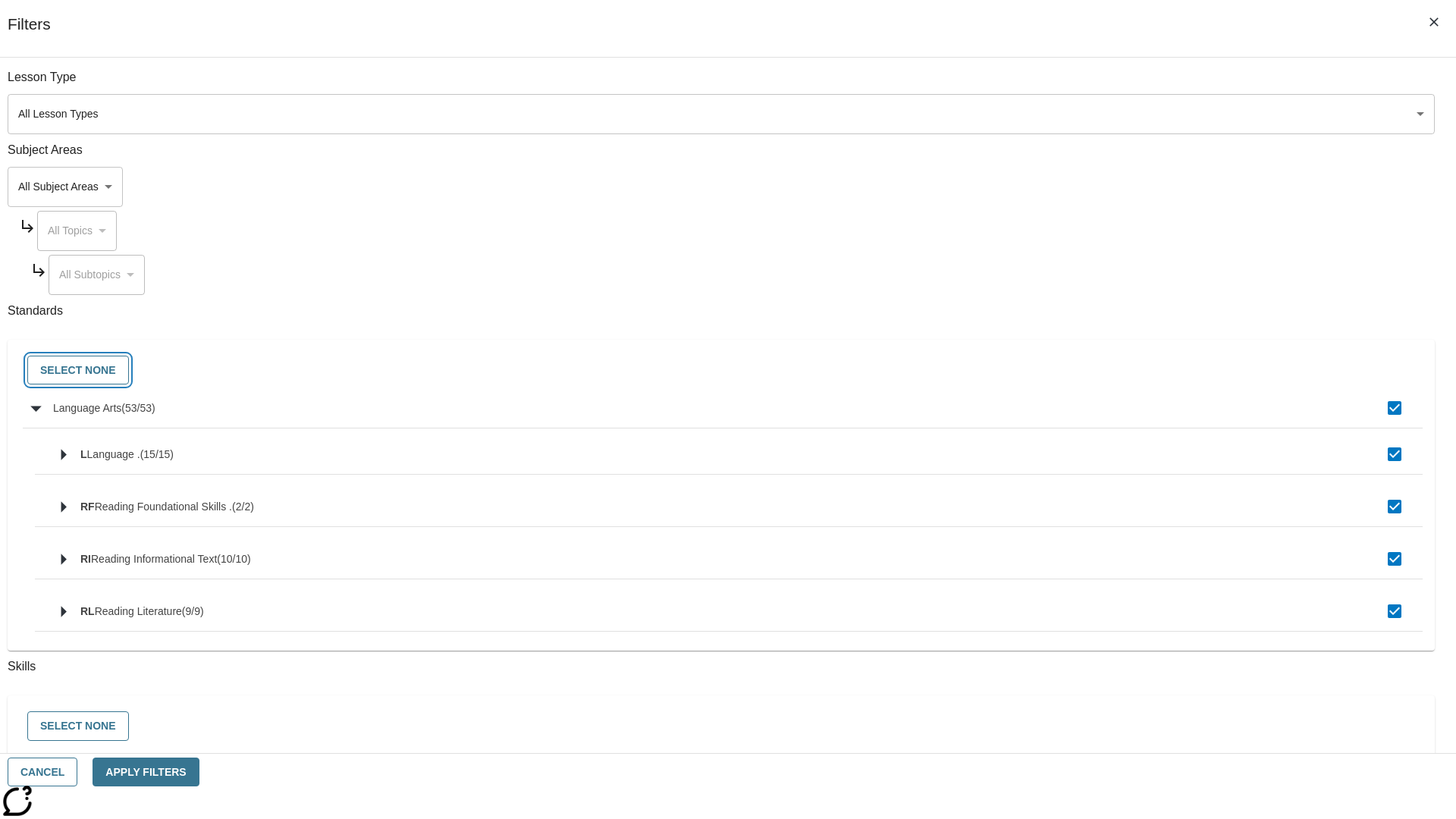
checkbox input "false"
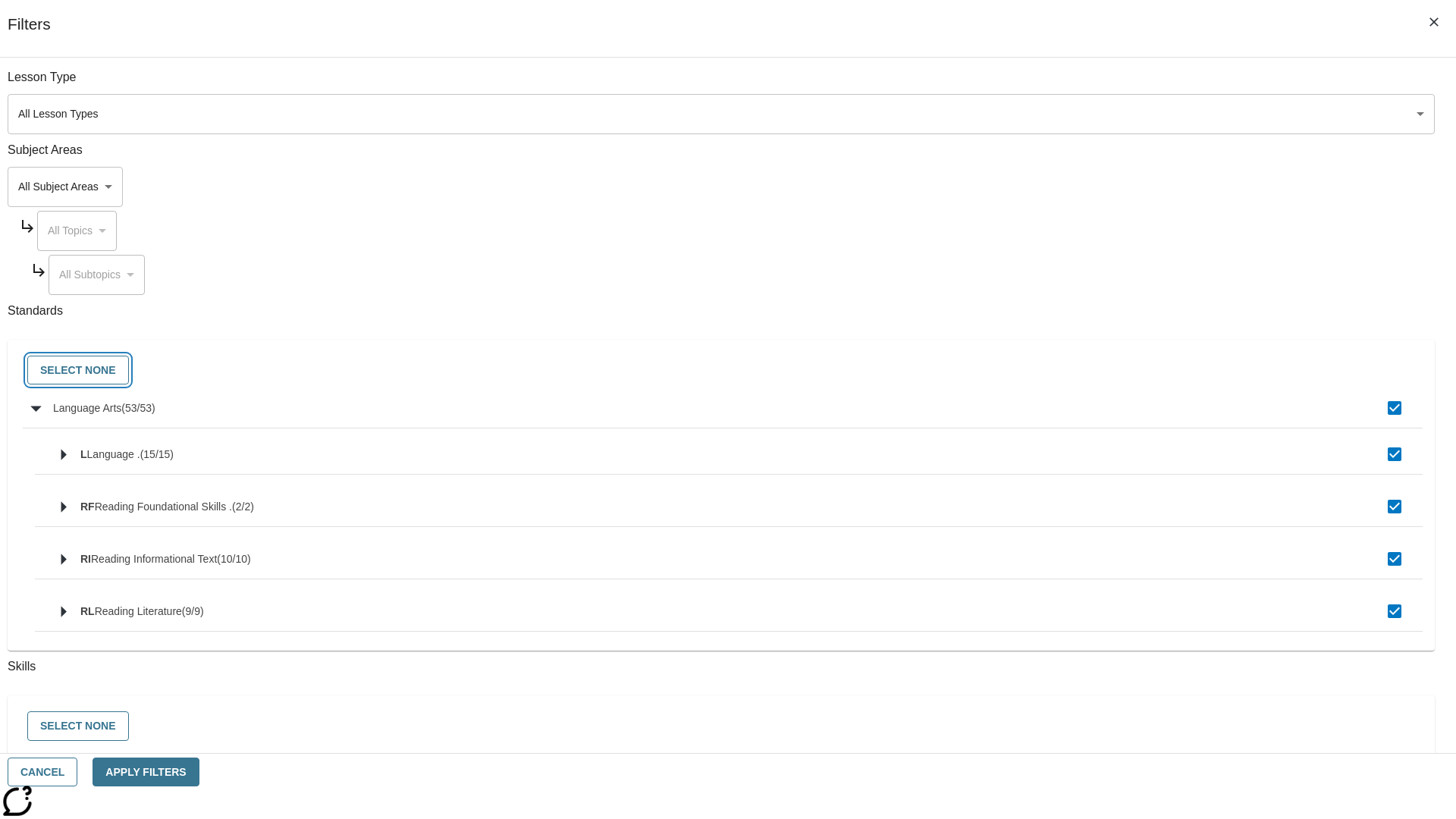
checkbox input "false"
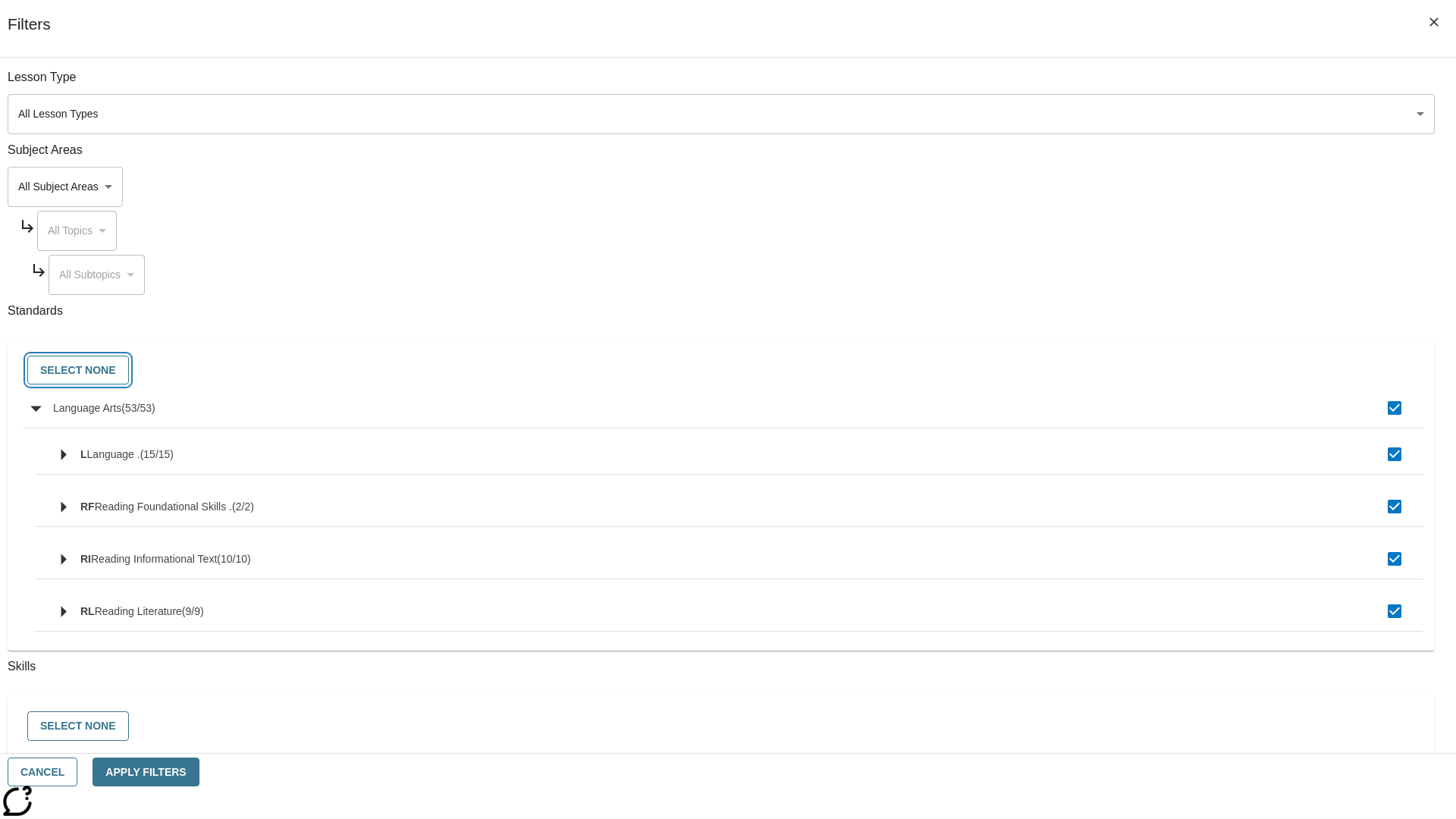
checkbox input "false"
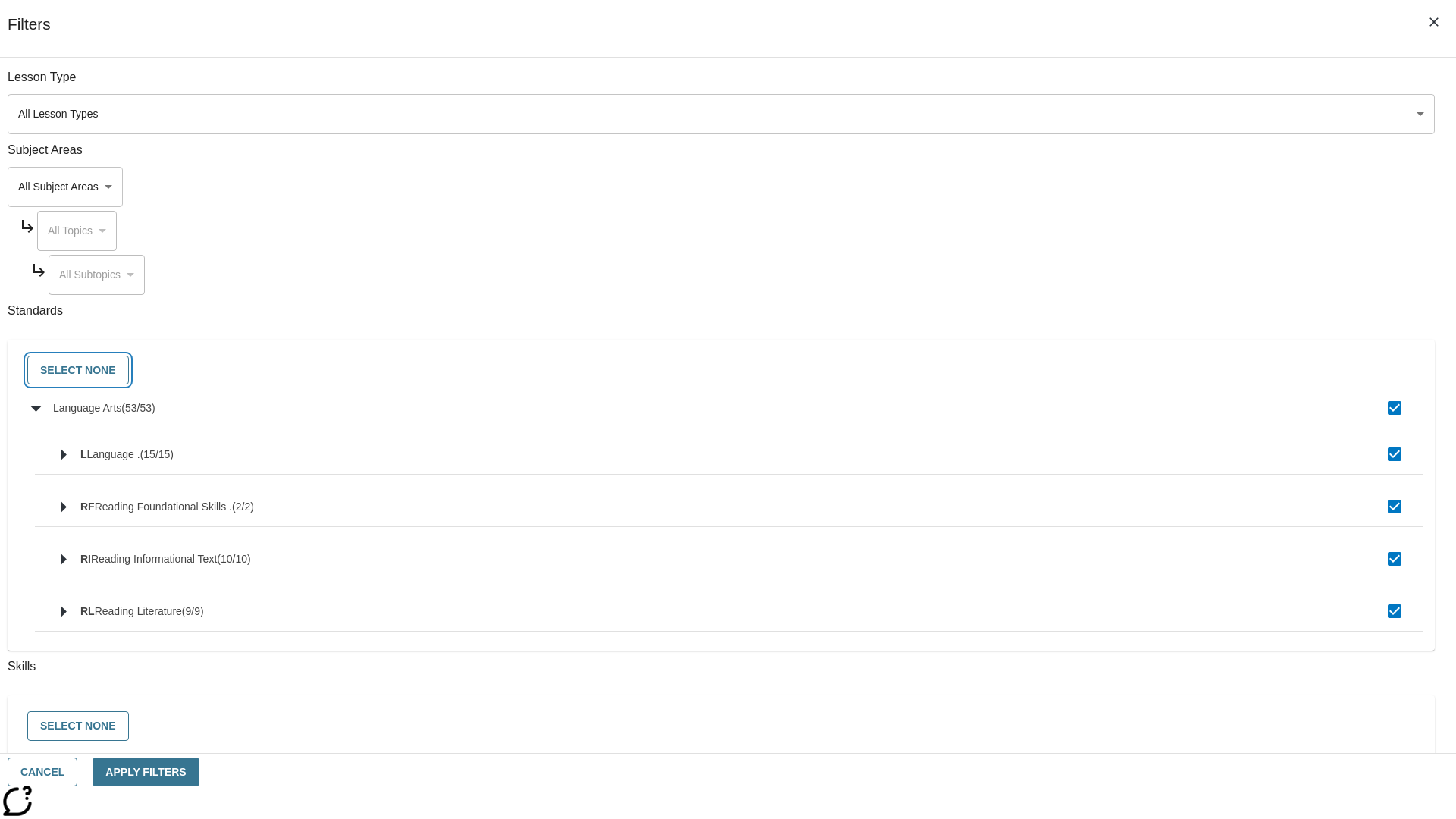
checkbox input "false"
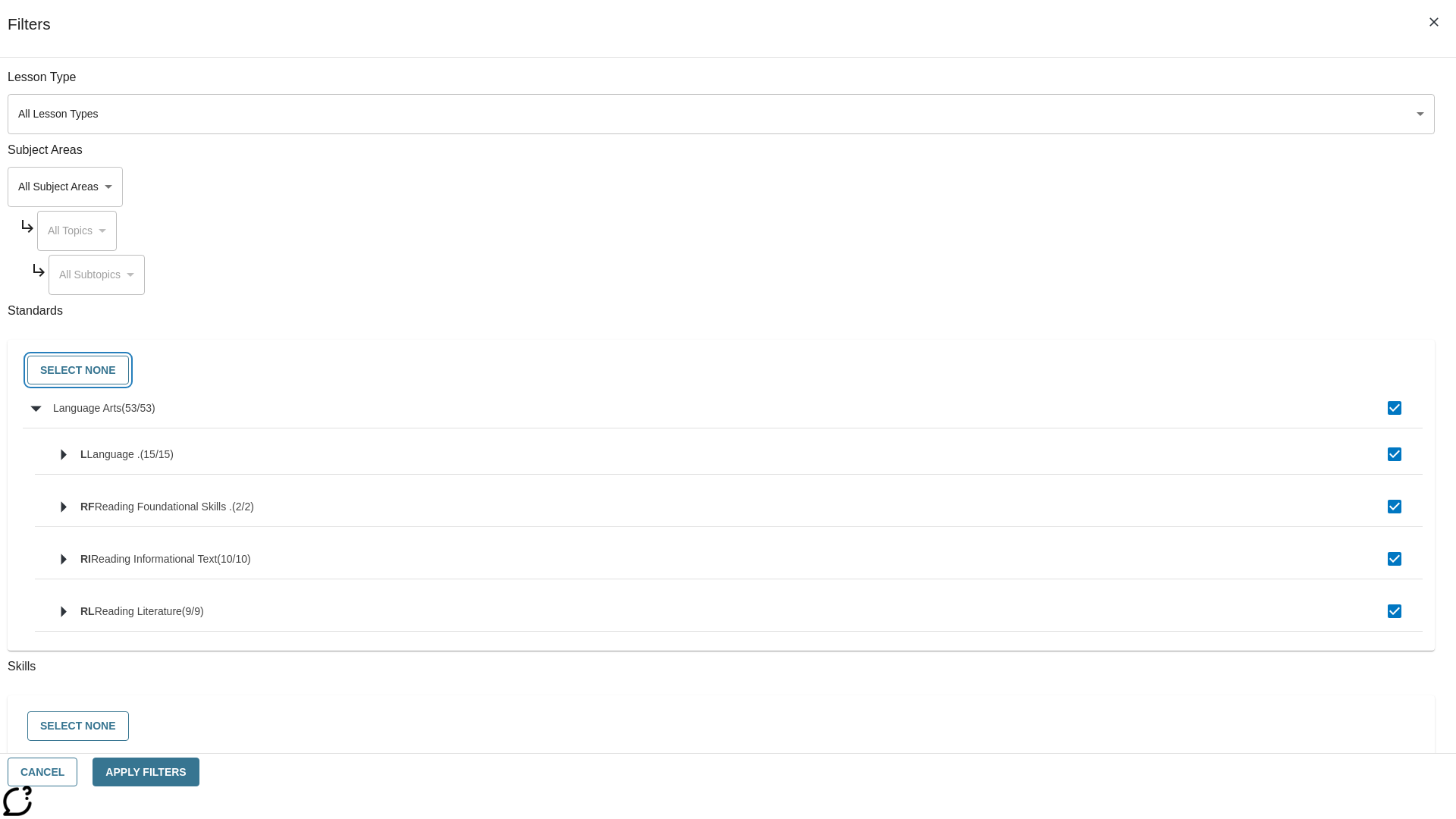
checkbox input "false"
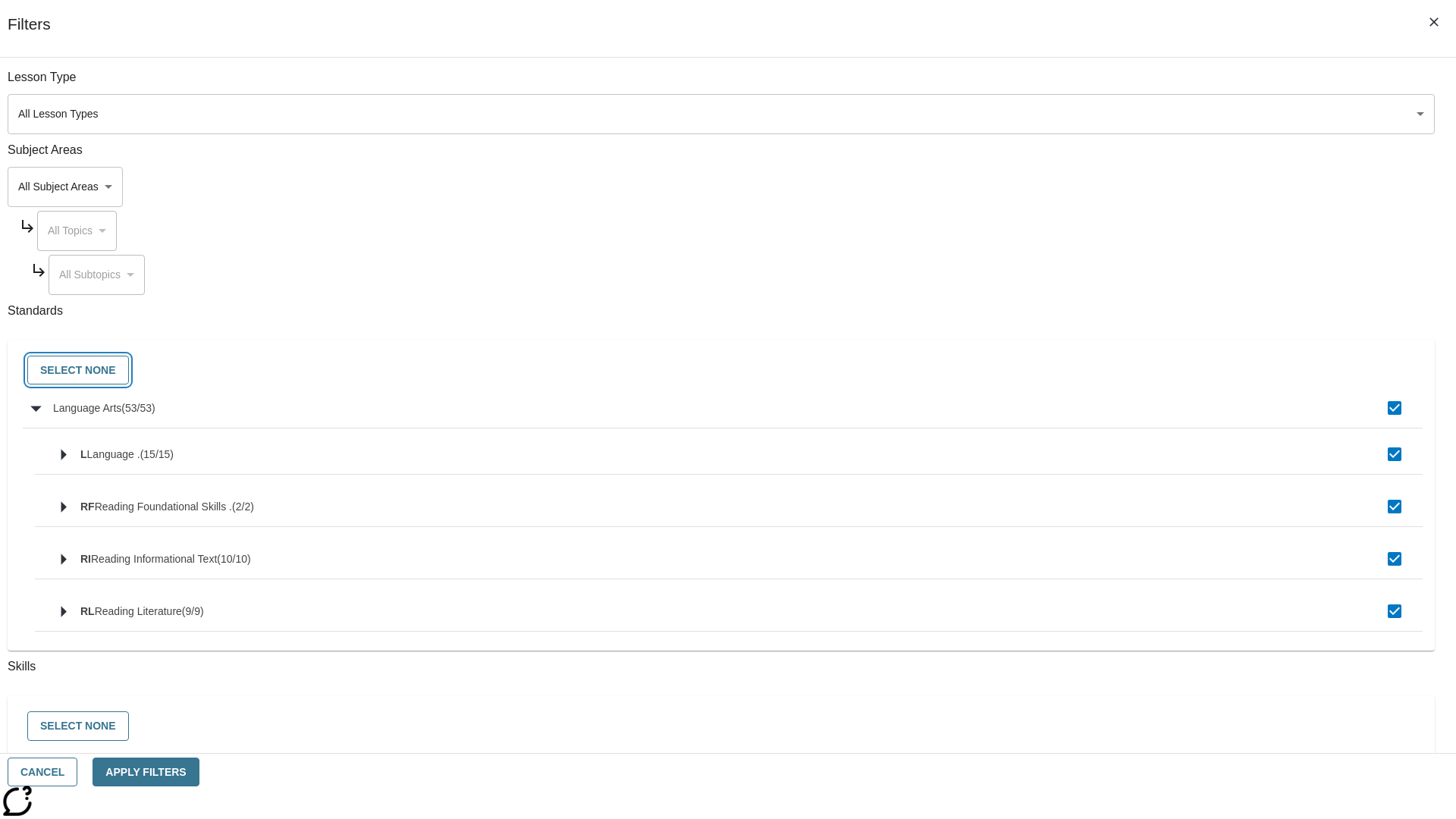
checkbox input "false"
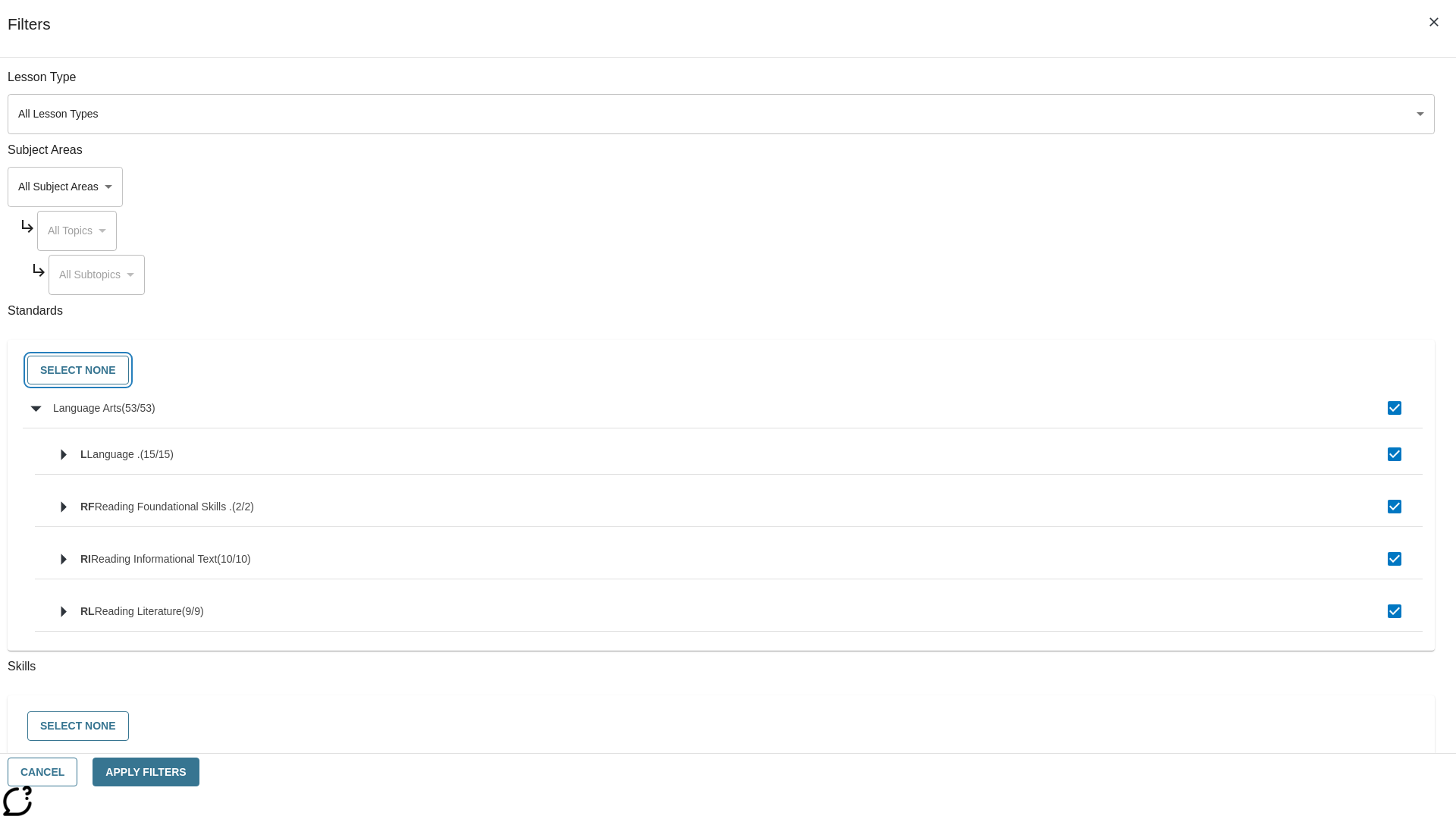
checkbox input "false"
click at [78, 772] on button "Cancel" at bounding box center [42, 772] width 69 height 29
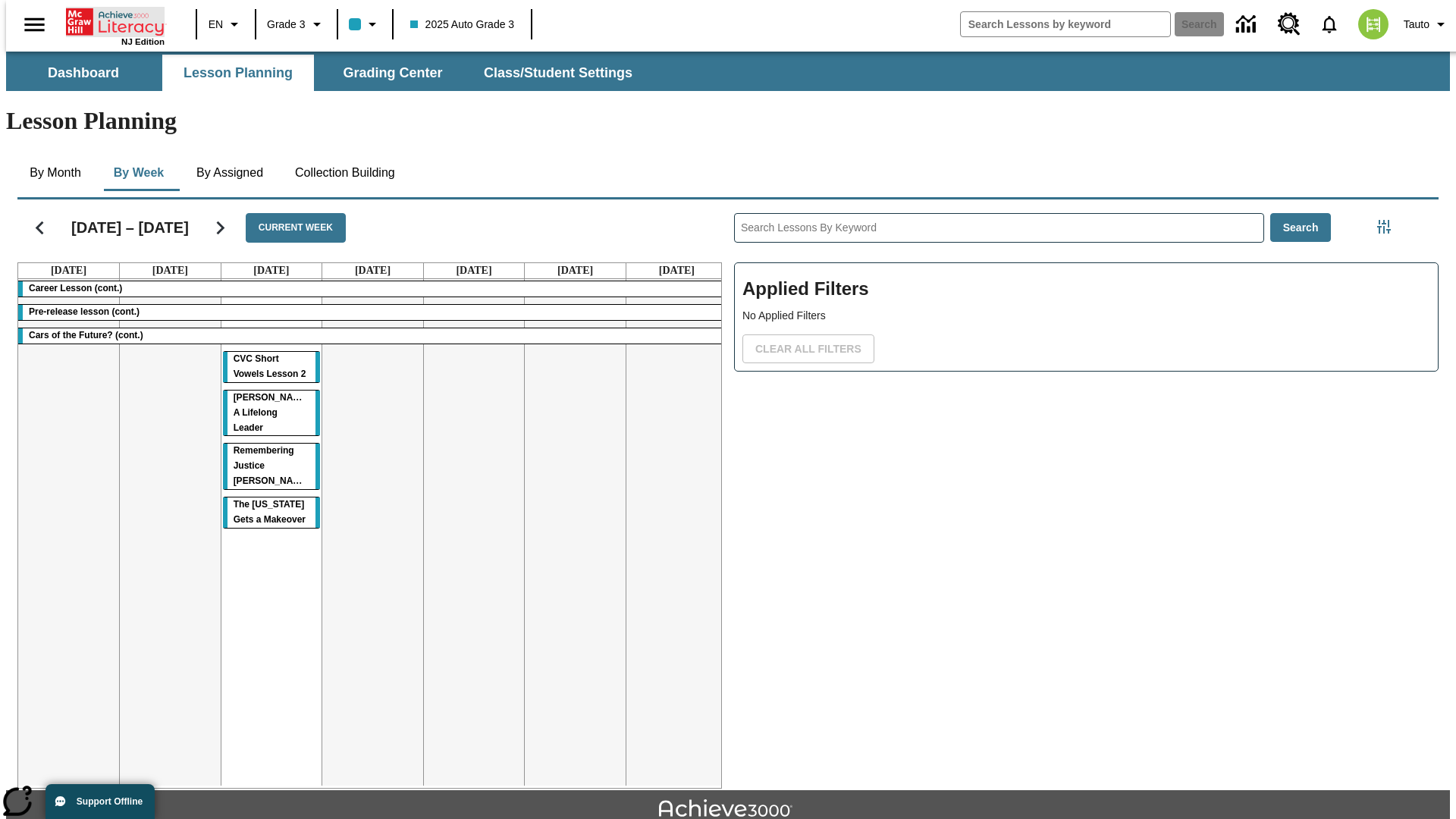
click at [109, 20] on icon "Home" at bounding box center [116, 21] width 101 height 30
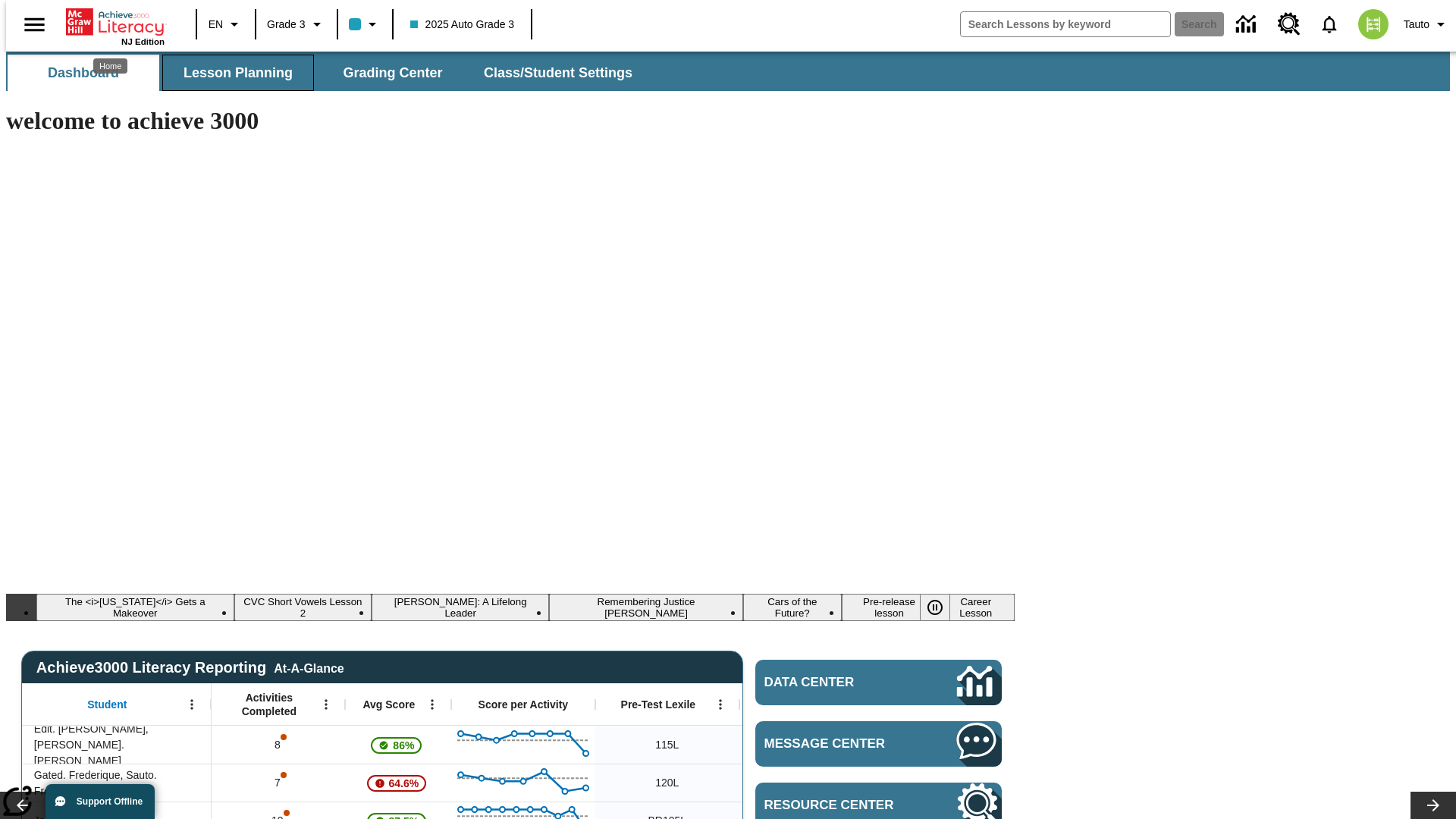
click at [232, 73] on span "Lesson Planning" at bounding box center [238, 73] width 109 height 17
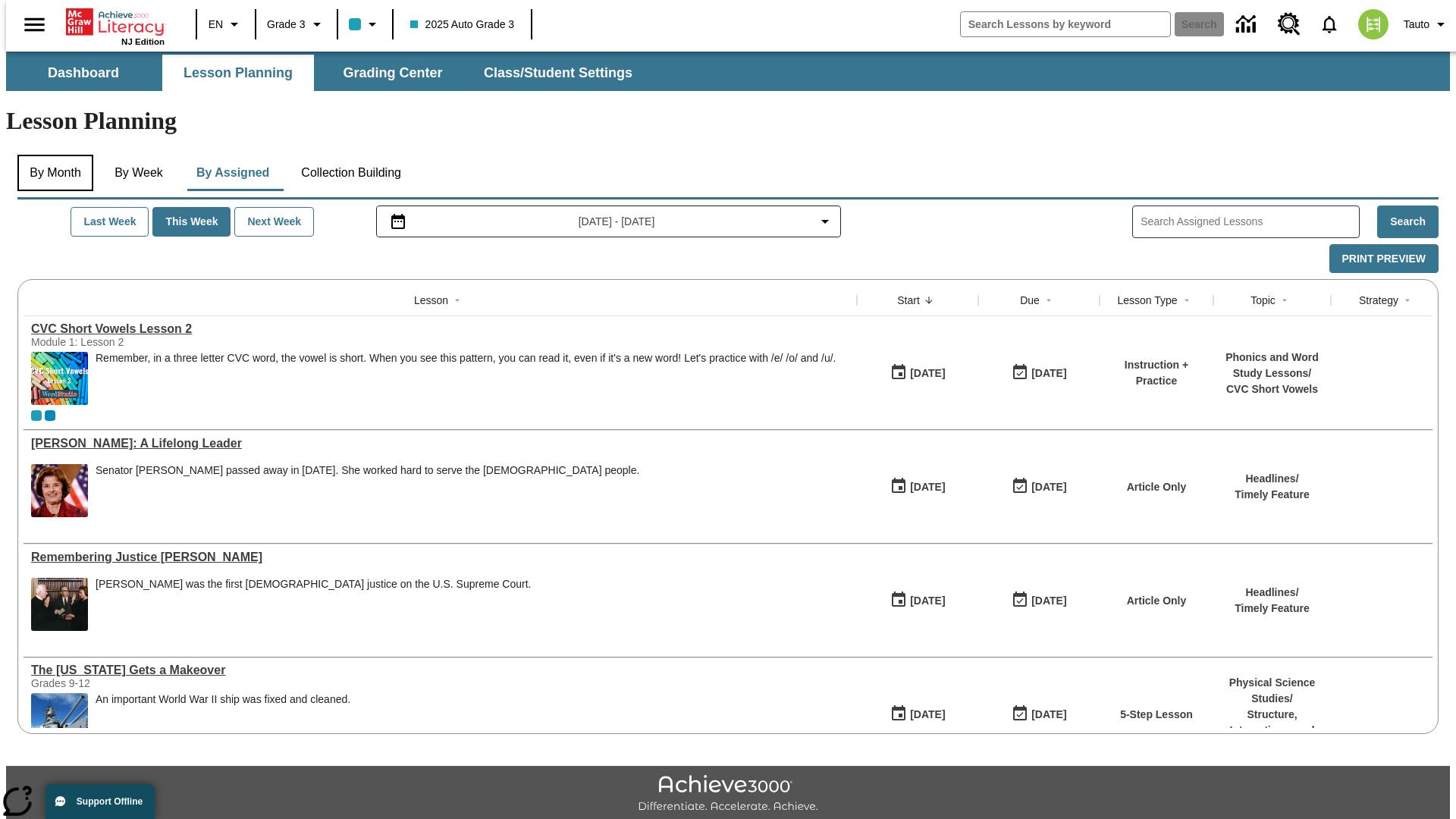
click at [51, 155] on button "By Month" at bounding box center [55, 173] width 76 height 36
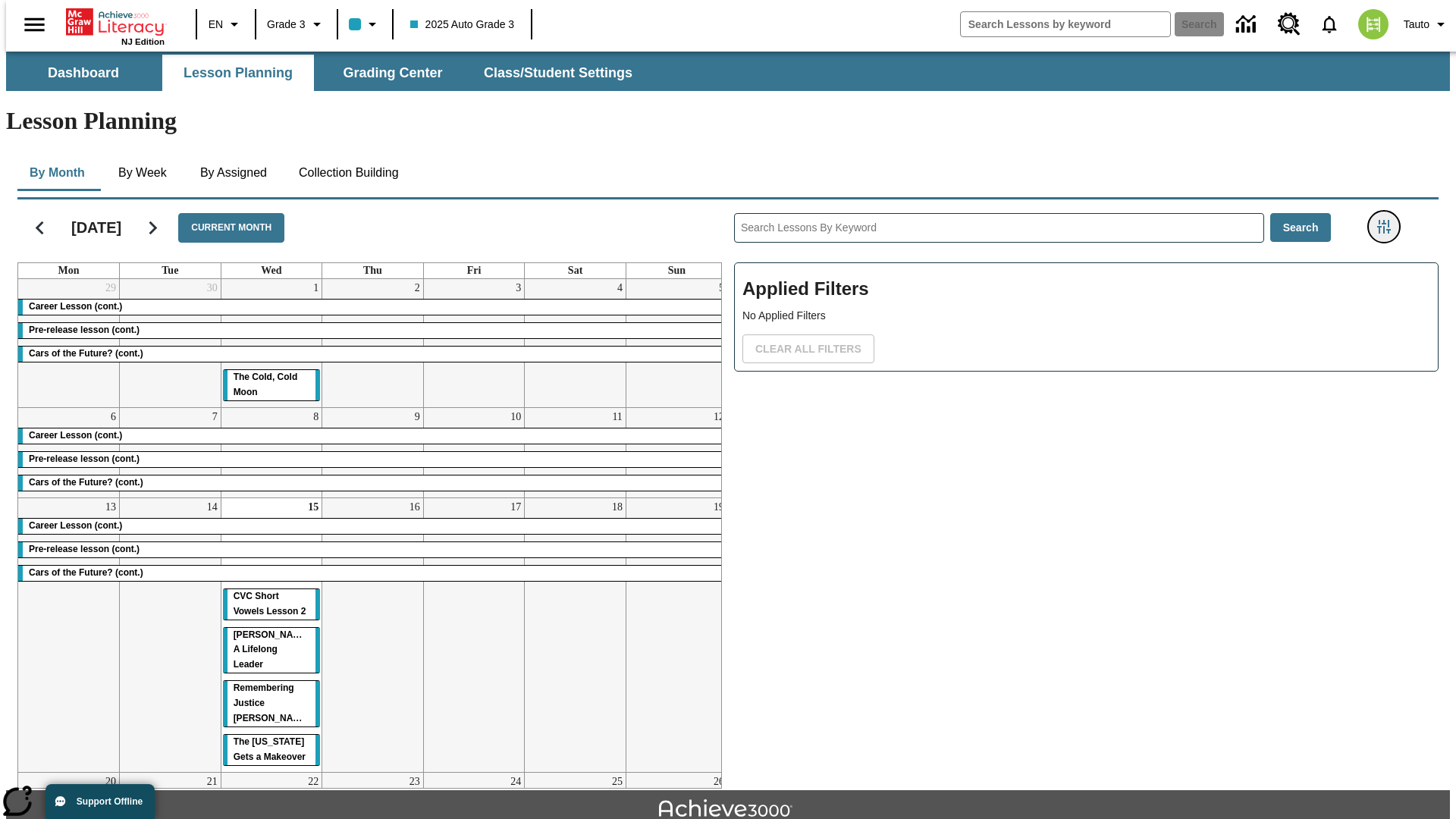
click at [1388, 220] on icon "Filters Side menu" at bounding box center [1384, 226] width 14 height 14
